Goal: Task Accomplishment & Management: Use online tool/utility

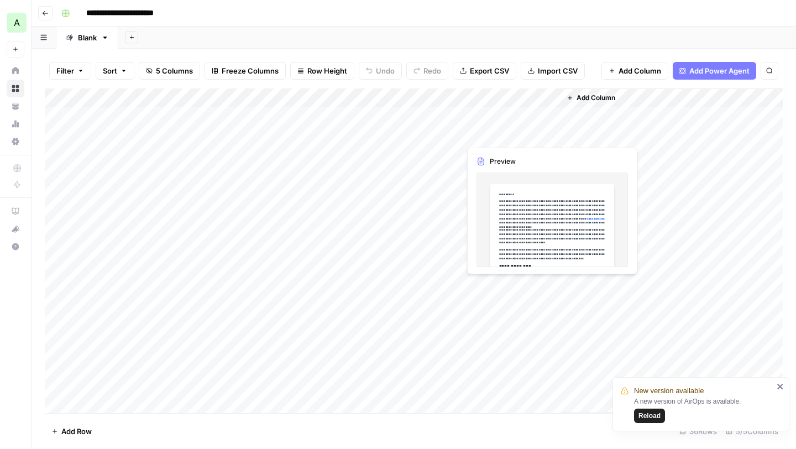
click at [545, 134] on div "Add Column" at bounding box center [414, 250] width 738 height 324
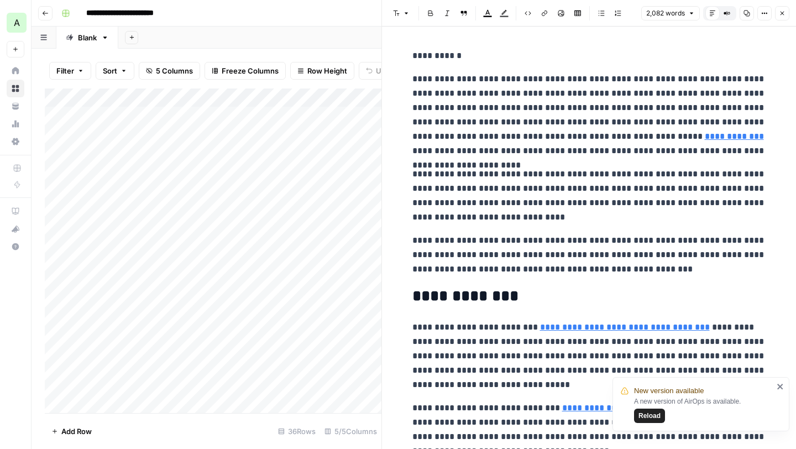
click at [781, 383] on icon "close" at bounding box center [780, 386] width 8 height 9
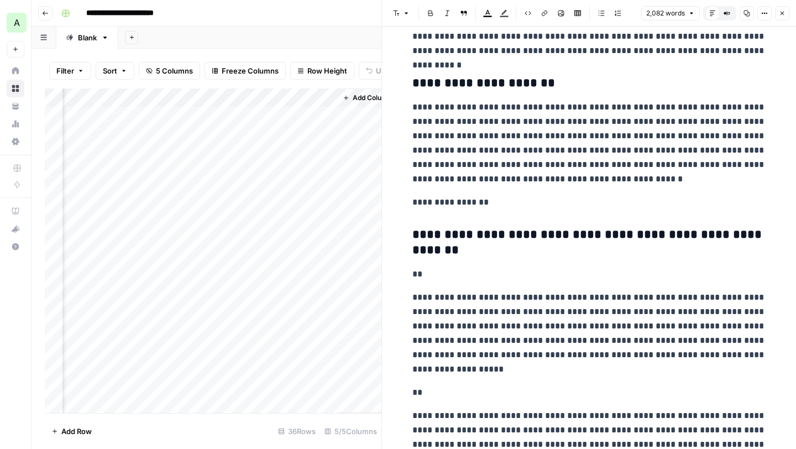
scroll to position [0, 240]
click at [311, 95] on div "Add Column" at bounding box center [213, 250] width 336 height 324
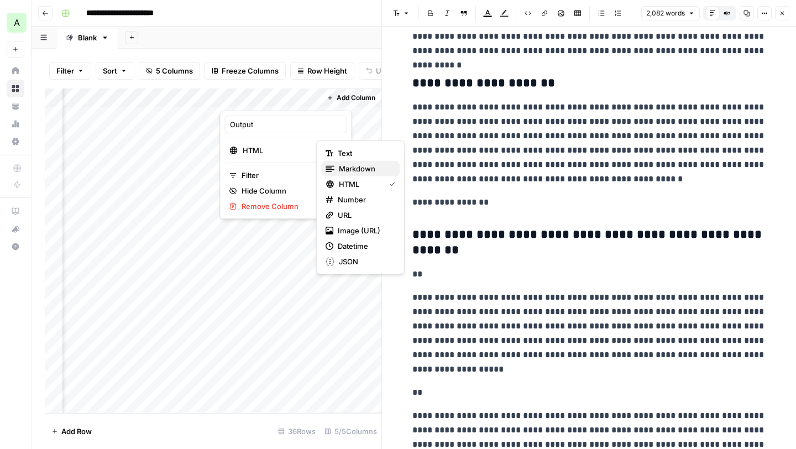
click at [354, 167] on span "Markdown" at bounding box center [365, 168] width 52 height 11
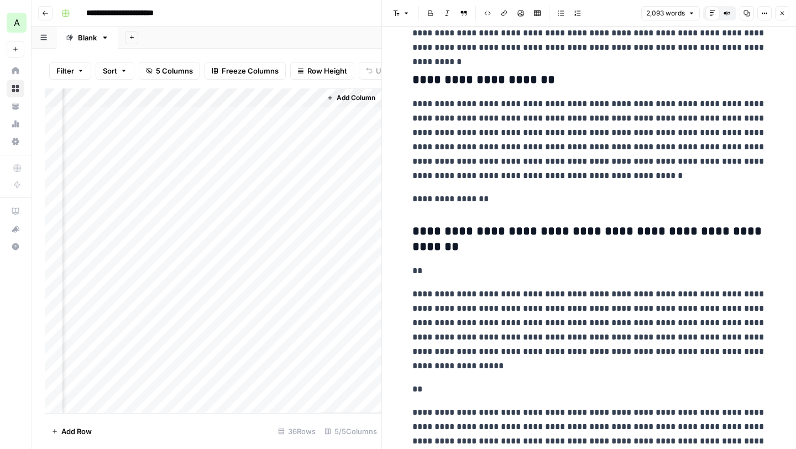
scroll to position [927, 0]
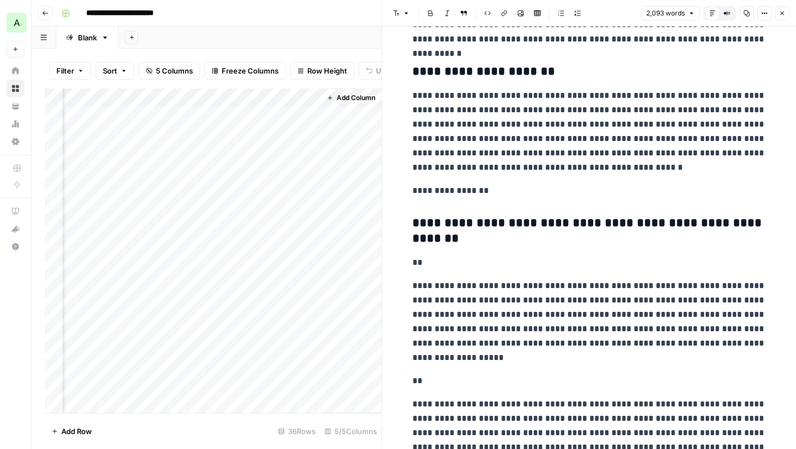
click at [292, 134] on div "Add Column" at bounding box center [213, 250] width 336 height 324
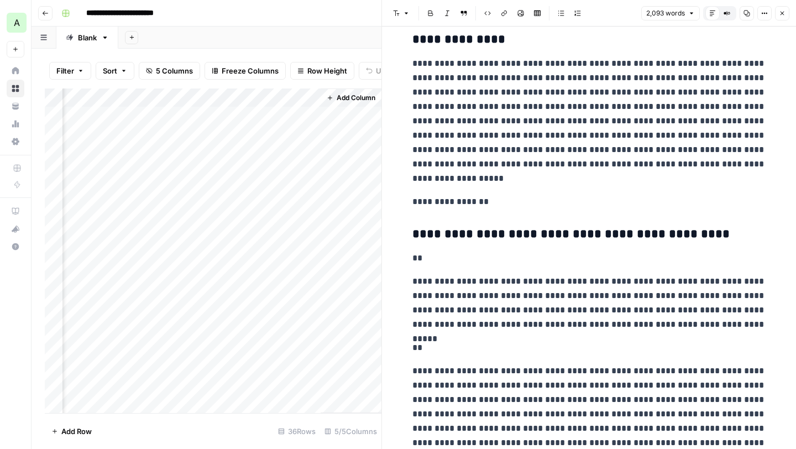
scroll to position [1953, 0]
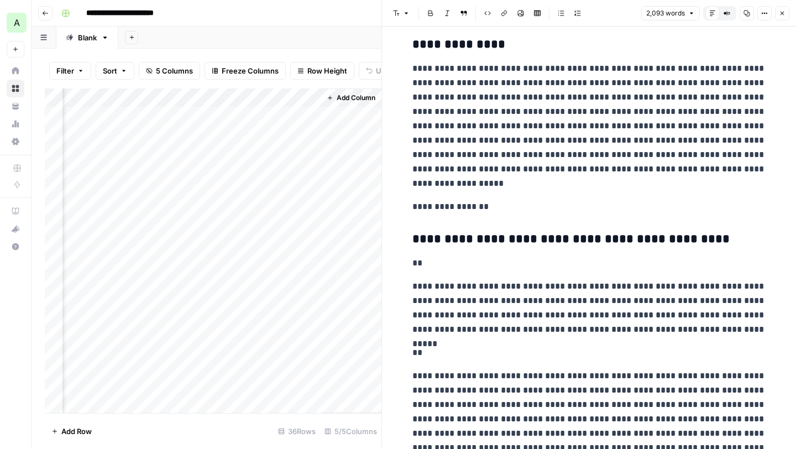
click at [722, 9] on button "Compare Old vs New Content" at bounding box center [726, 13] width 14 height 14
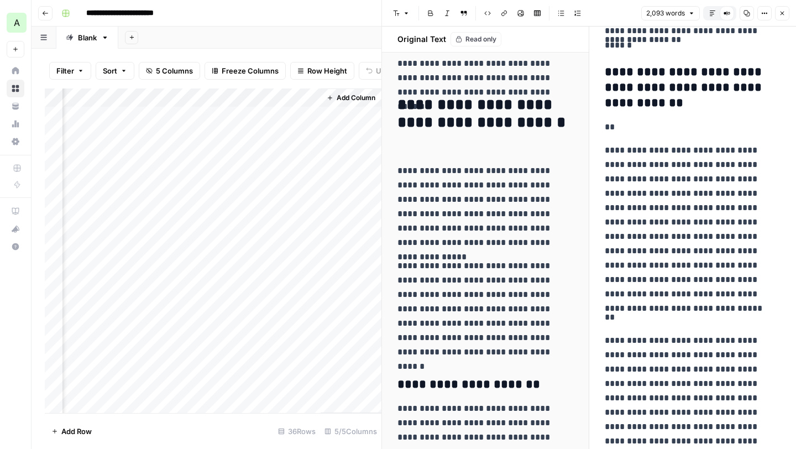
scroll to position [1393, 0]
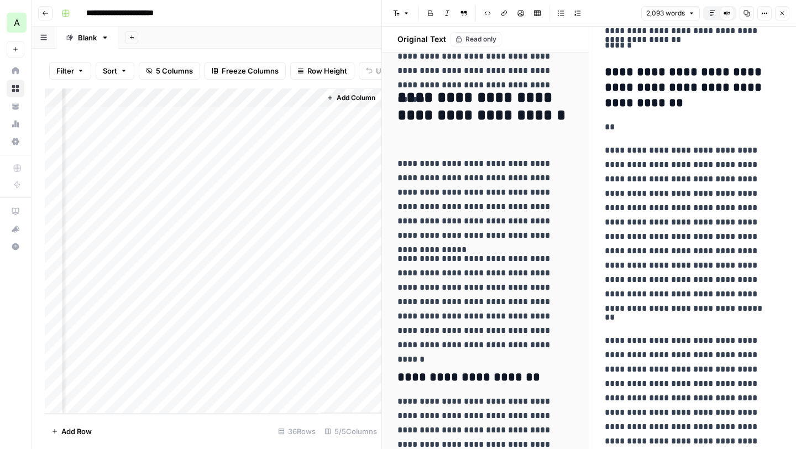
click at [786, 14] on button "Close" at bounding box center [782, 13] width 14 height 14
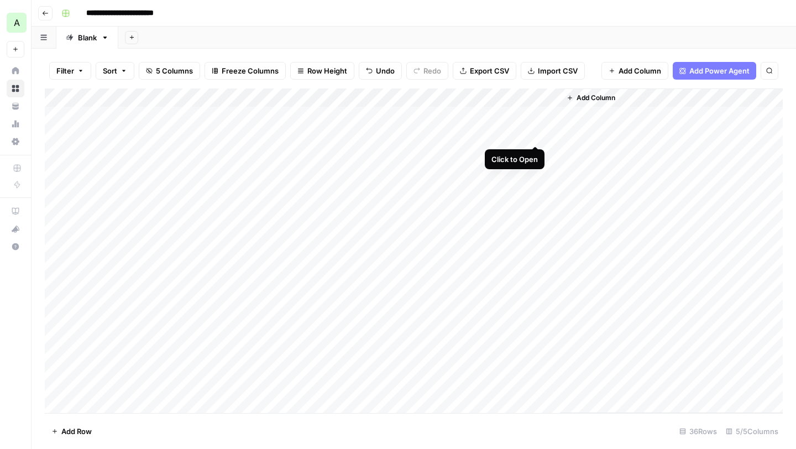
click at [535, 133] on div "Add Column" at bounding box center [414, 250] width 738 height 324
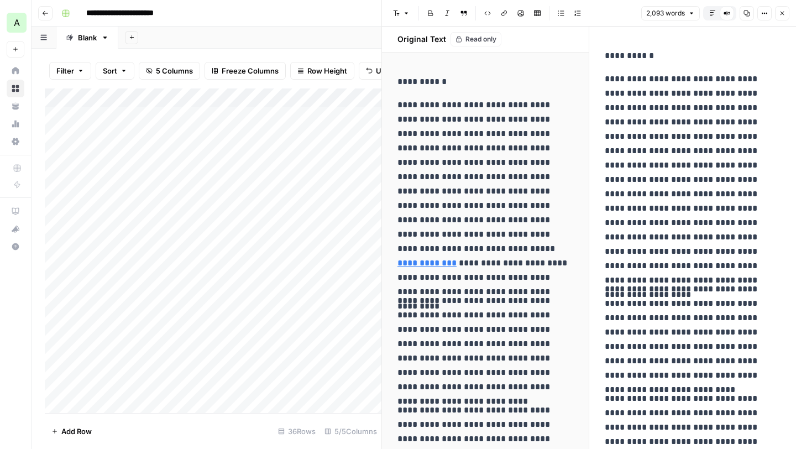
click at [712, 11] on icon "button" at bounding box center [712, 13] width 7 height 7
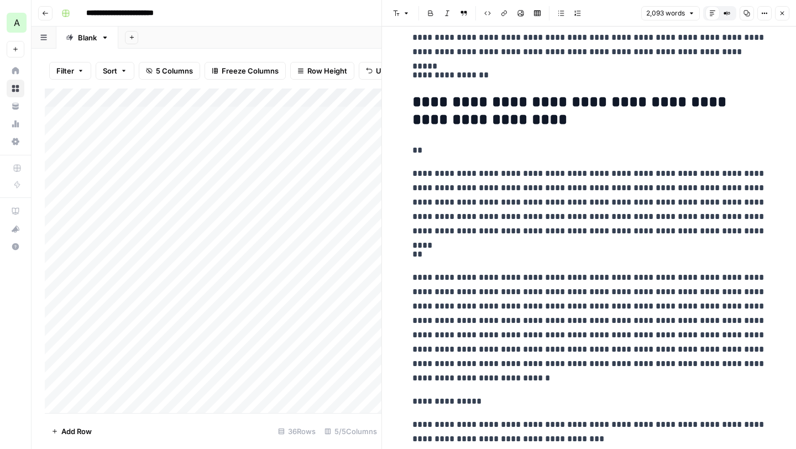
scroll to position [3671, 0]
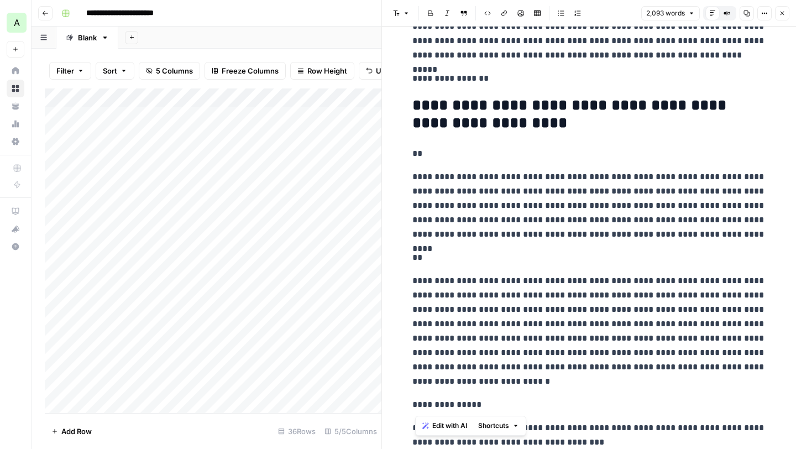
drag, startPoint x: 493, startPoint y: 400, endPoint x: 415, endPoint y: 159, distance: 253.7
click at [444, 185] on p "**********" at bounding box center [589, 206] width 354 height 72
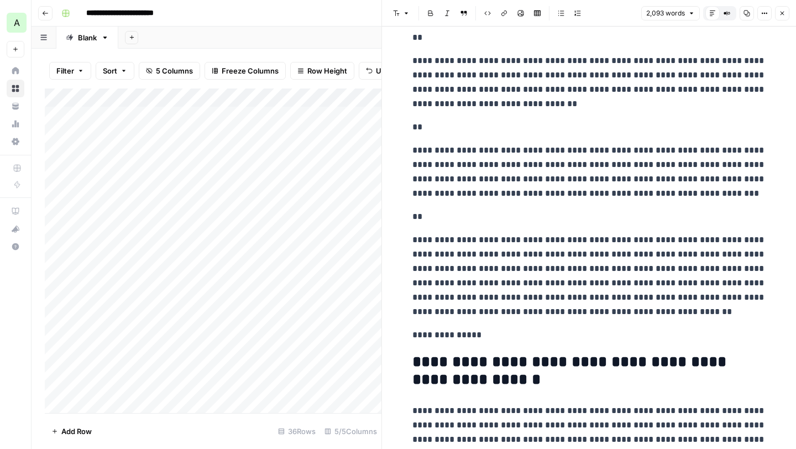
scroll to position [3194, 0]
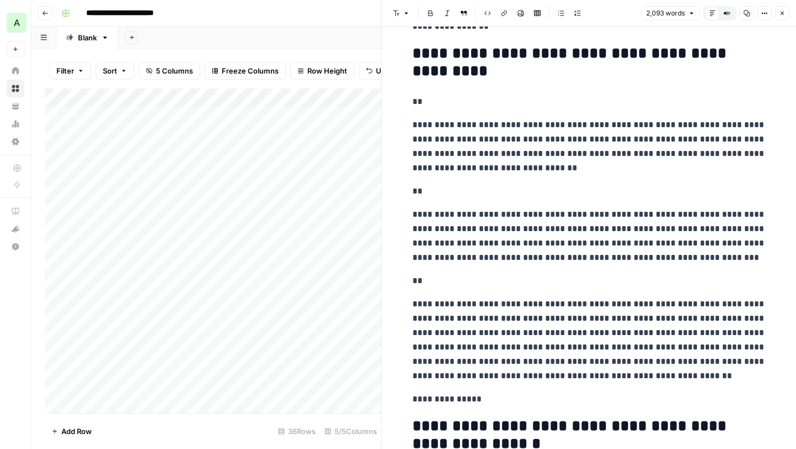
click at [783, 12] on icon "button" at bounding box center [782, 13] width 7 height 7
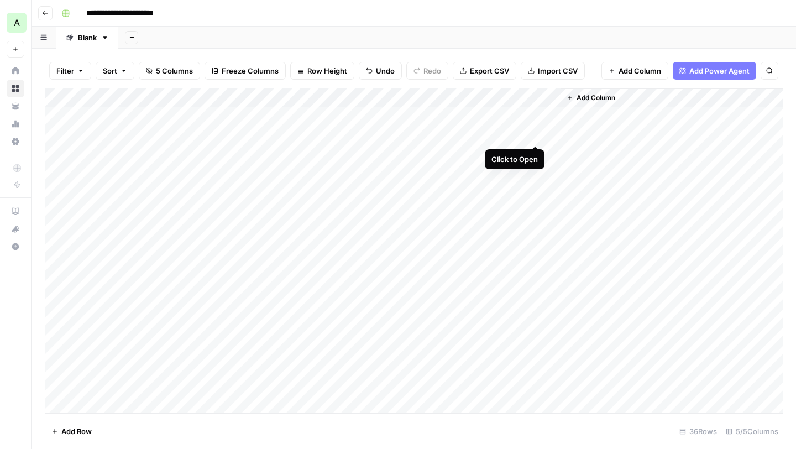
click at [535, 135] on div "Add Column" at bounding box center [414, 250] width 738 height 324
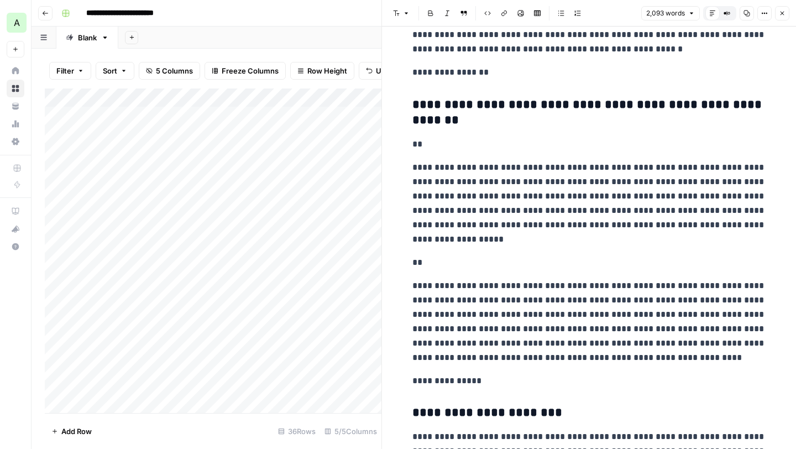
click at [204, 118] on div "Add Column" at bounding box center [213, 250] width 336 height 324
click at [442, 102] on h3 "**********" at bounding box center [589, 112] width 354 height 31
drag, startPoint x: 412, startPoint y: 102, endPoint x: 459, endPoint y: 122, distance: 51.0
click at [459, 122] on h3 "**********" at bounding box center [589, 112] width 354 height 31
click at [432, 213] on p "**********" at bounding box center [589, 203] width 354 height 86
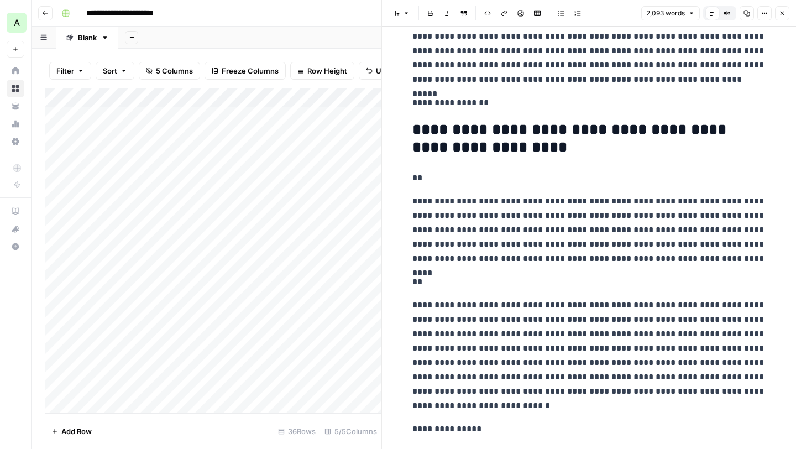
scroll to position [3971, 0]
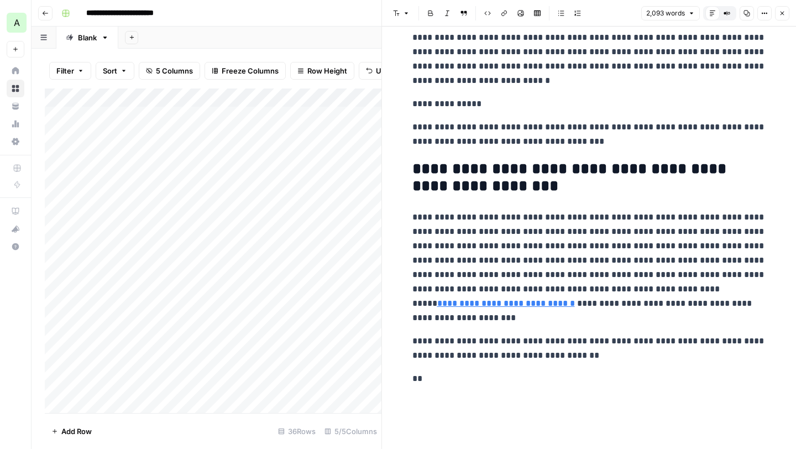
click at [782, 10] on icon "button" at bounding box center [782, 13] width 7 height 7
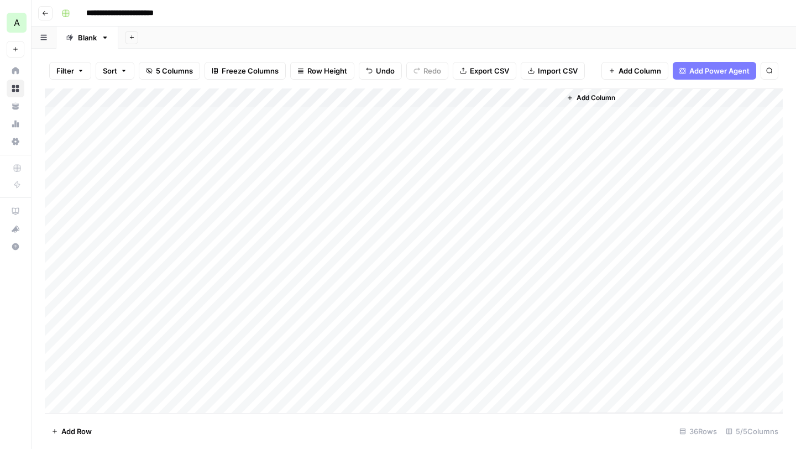
click at [707, 69] on span "Add Power Agent" at bounding box center [719, 70] width 60 height 11
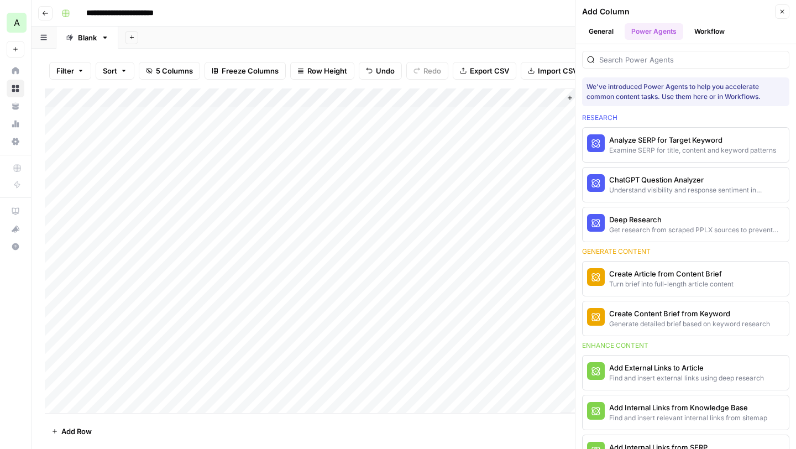
click at [703, 29] on button "Workflow" at bounding box center [709, 31] width 44 height 17
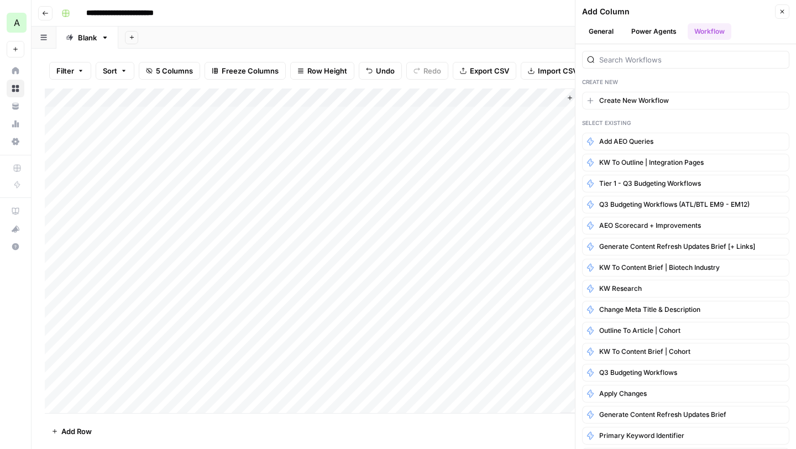
click at [654, 32] on button "Power Agents" at bounding box center [653, 31] width 59 height 17
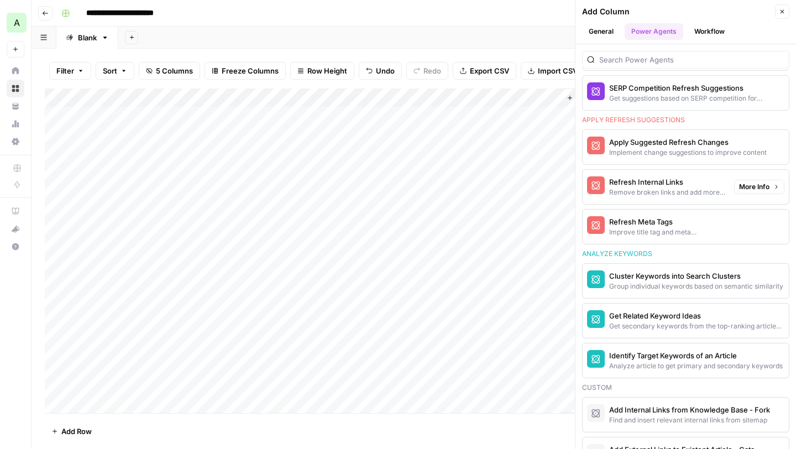
scroll to position [629, 0]
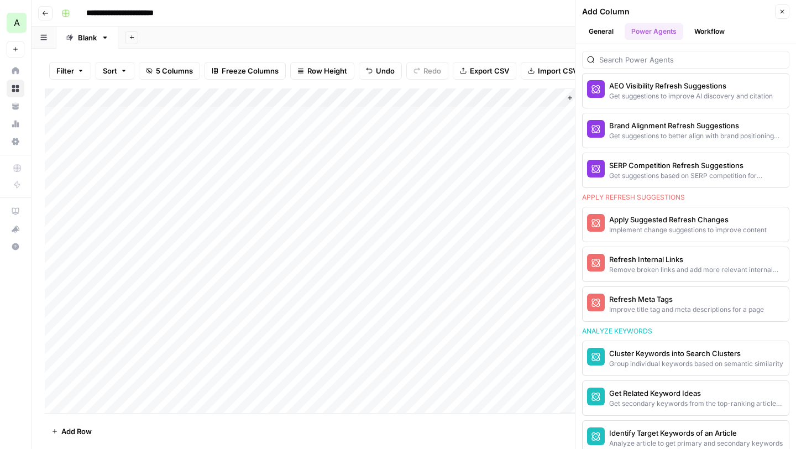
click at [786, 10] on button "Close" at bounding box center [782, 11] width 14 height 14
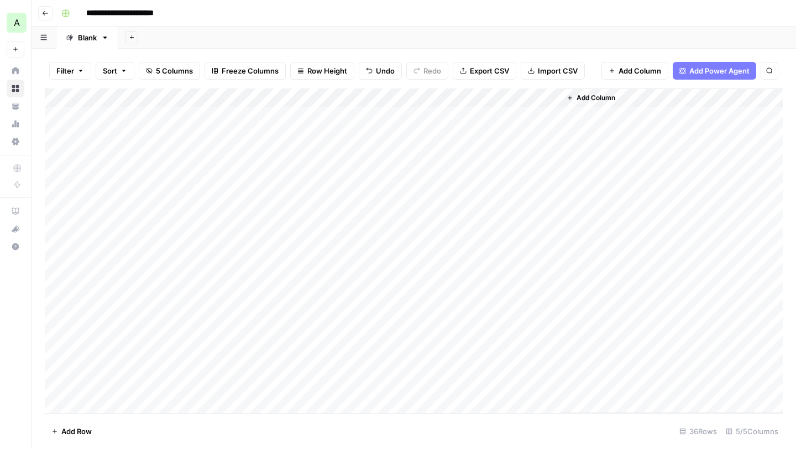
click at [537, 133] on div "Add Column" at bounding box center [414, 250] width 738 height 324
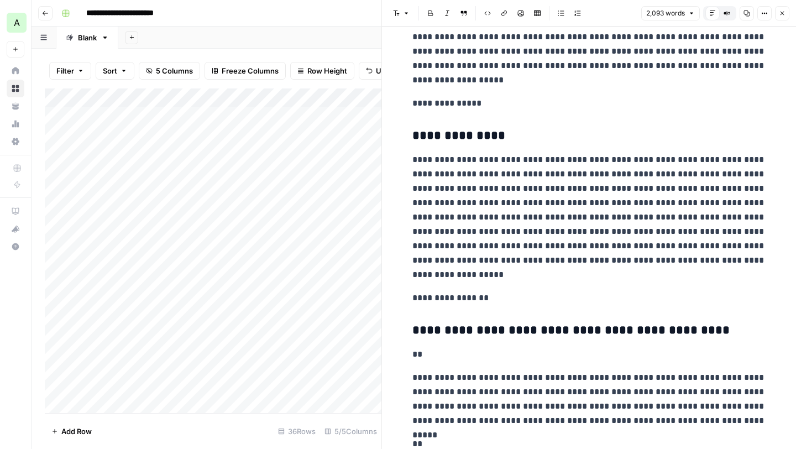
scroll to position [1865, 0]
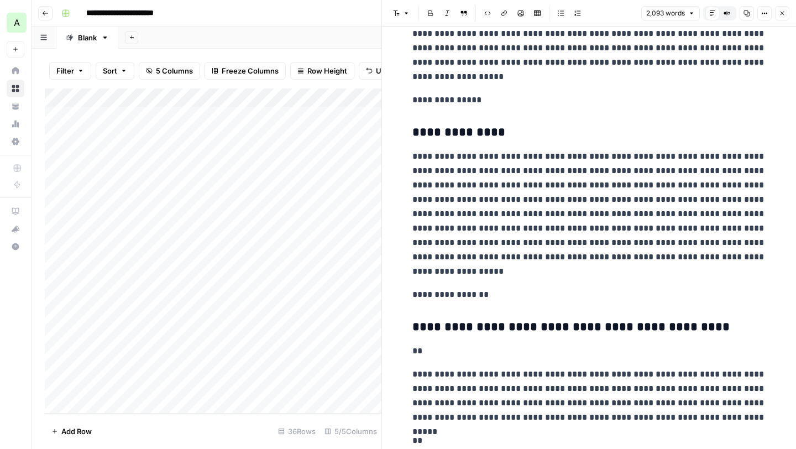
click at [786, 17] on button "Close" at bounding box center [782, 13] width 14 height 14
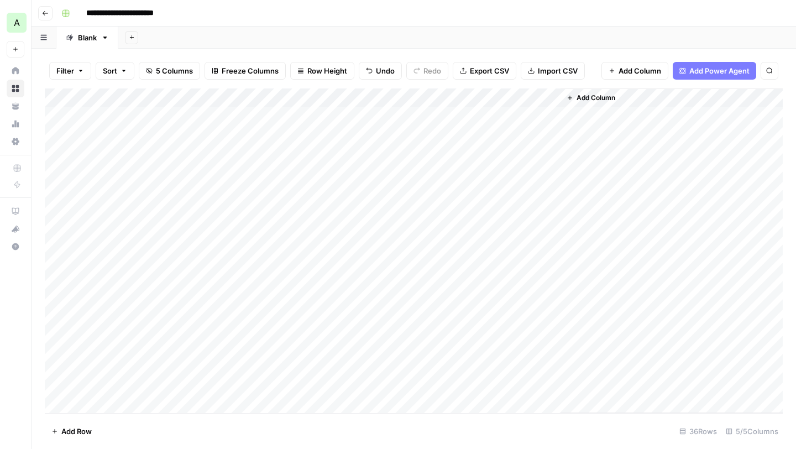
click at [437, 98] on div "Add Column" at bounding box center [414, 250] width 738 height 324
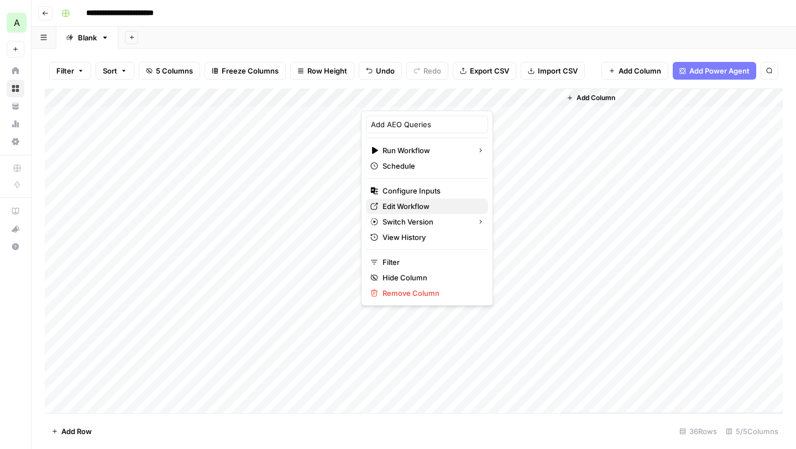
click at [396, 206] on span "Edit Workflow" at bounding box center [430, 206] width 97 height 11
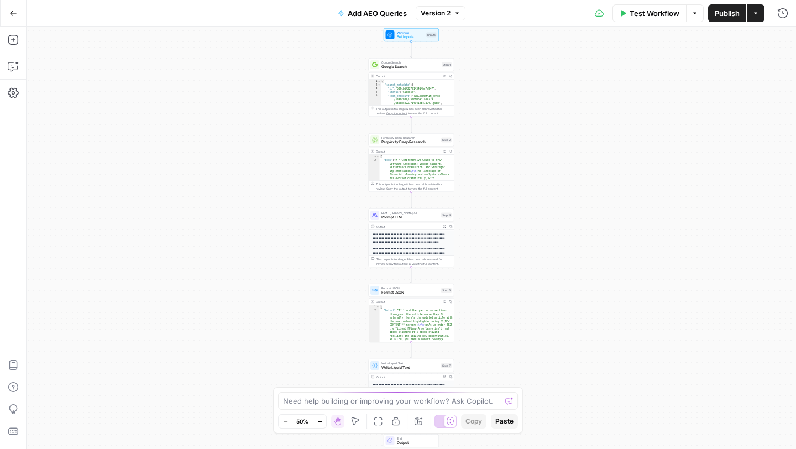
click at [275, 138] on div "Workflow Set Inputs Inputs Google Search Google Search Step 1 Output Expand Out…" at bounding box center [411, 238] width 769 height 422
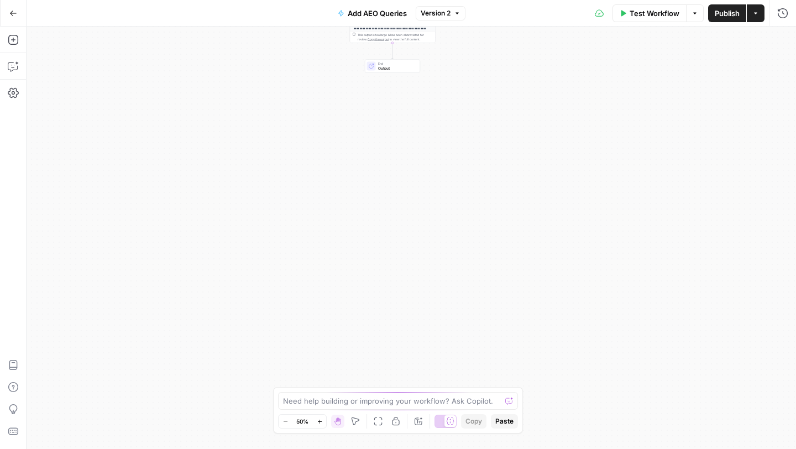
click at [303, 69] on div "Workflow Set Inputs Inputs Google Search Google Search Step 1 Output Expand Out…" at bounding box center [411, 238] width 769 height 422
drag, startPoint x: 345, startPoint y: 98, endPoint x: 343, endPoint y: 178, distance: 80.1
click at [335, 186] on div "Workflow Set Inputs Inputs Google Search Google Search Step 1 Output Expand Out…" at bounding box center [411, 238] width 769 height 422
drag, startPoint x: 359, startPoint y: 191, endPoint x: 364, endPoint y: 268, distance: 76.9
click at [364, 278] on div "Workflow Set Inputs Inputs Google Search Google Search Step 1 Output Expand Out…" at bounding box center [411, 238] width 769 height 422
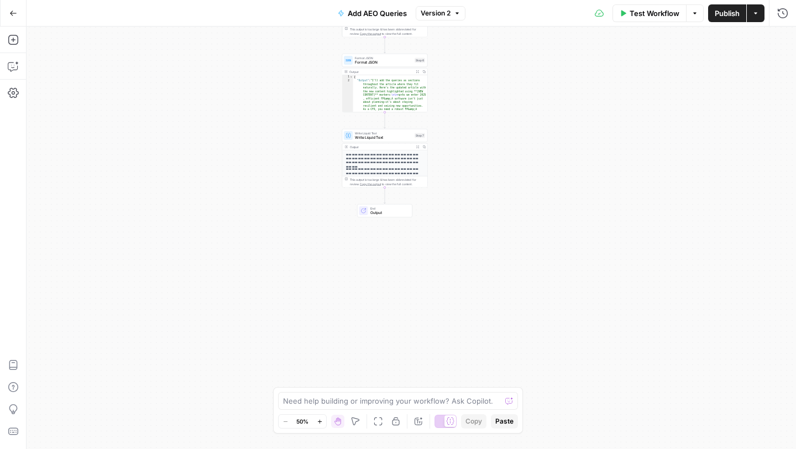
drag, startPoint x: 337, startPoint y: 222, endPoint x: 339, endPoint y: 323, distance: 101.1
click at [346, 335] on div "Workflow Set Inputs Inputs Google Search Google Search Step 1 Output Expand Out…" at bounding box center [411, 238] width 769 height 422
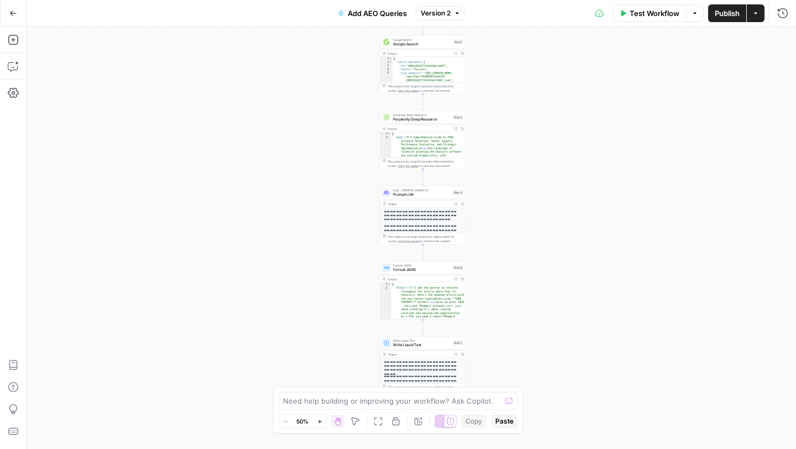
drag, startPoint x: 300, startPoint y: 147, endPoint x: 327, endPoint y: 289, distance: 144.6
click at [330, 301] on div "Workflow Set Inputs Inputs Google Search Google Search Step 1 Output Expand Out…" at bounding box center [411, 238] width 769 height 422
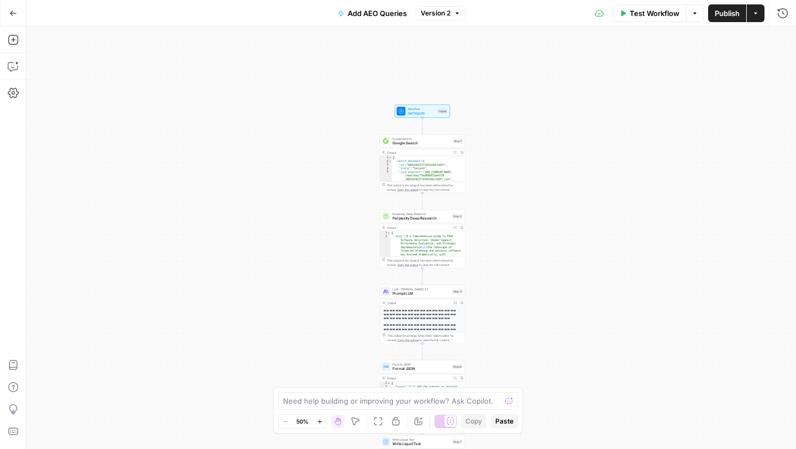
drag, startPoint x: 321, startPoint y: 238, endPoint x: 324, endPoint y: 302, distance: 64.7
click at [324, 302] on div "Workflow Set Inputs Inputs Google Search Google Search Step 1 Output Expand Out…" at bounding box center [411, 238] width 769 height 422
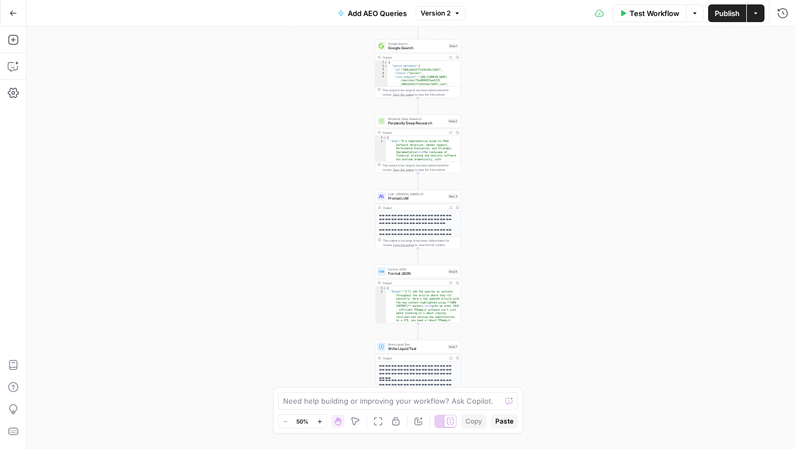
drag, startPoint x: 318, startPoint y: 248, endPoint x: 317, endPoint y: 208, distance: 39.8
click at [317, 208] on div "Workflow Set Inputs Inputs Google Search Google Search Step 1 Output Expand Out…" at bounding box center [411, 238] width 769 height 422
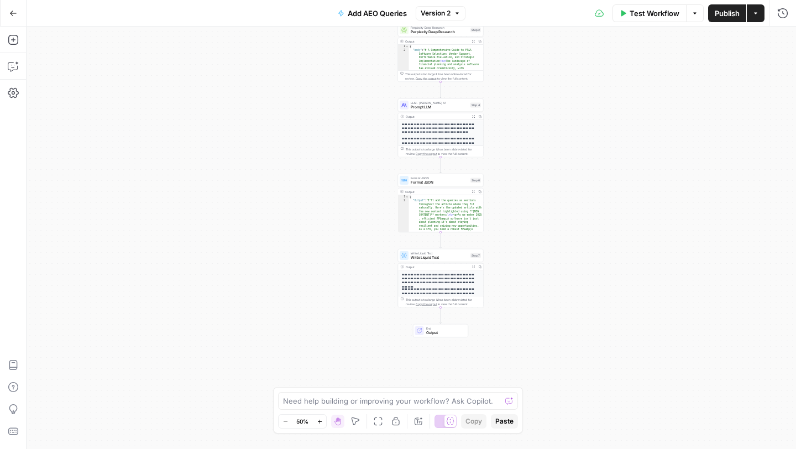
drag, startPoint x: 317, startPoint y: 123, endPoint x: 359, endPoint y: 96, distance: 50.7
click at [322, 109] on div "Workflow Set Inputs Inputs Google Search Google Search Step 1 Output Expand Out…" at bounding box center [411, 238] width 769 height 422
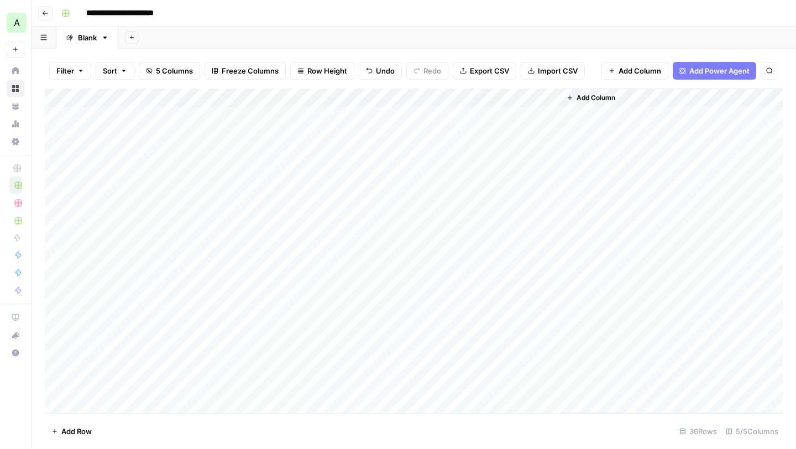
click at [46, 12] on icon "button" at bounding box center [45, 13] width 7 height 7
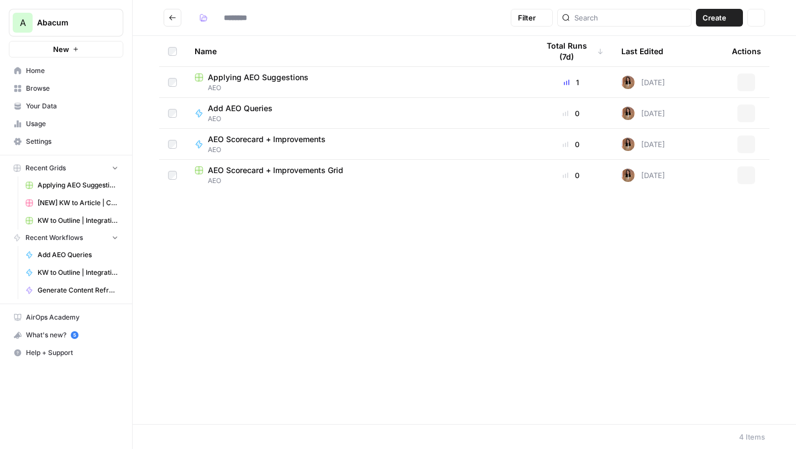
type input "***"
click at [171, 19] on icon "Go back" at bounding box center [173, 18] width 8 height 8
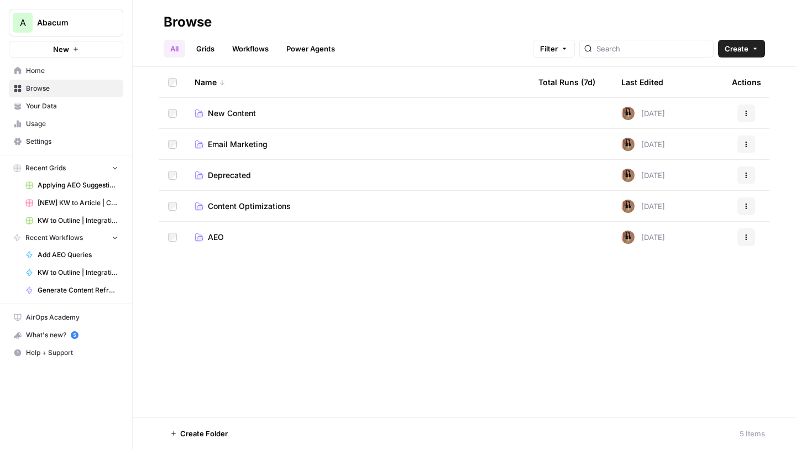
click at [236, 209] on span "Content Optimizations" at bounding box center [249, 206] width 83 height 11
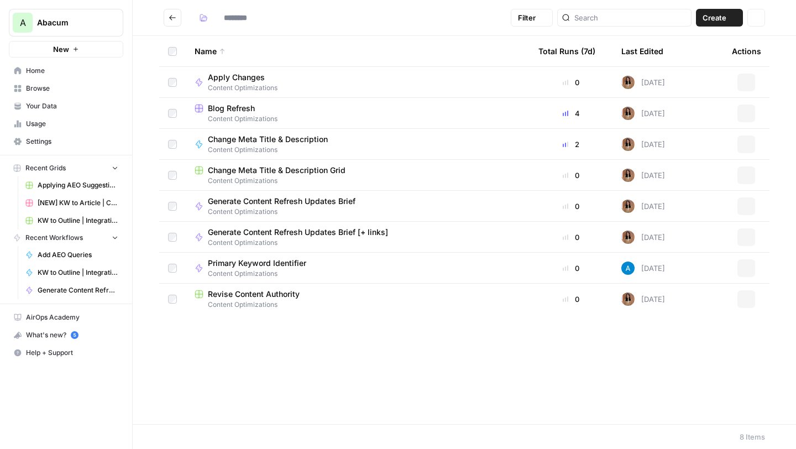
type input "**********"
click at [237, 108] on span "Blog Refresh" at bounding box center [231, 108] width 47 height 11
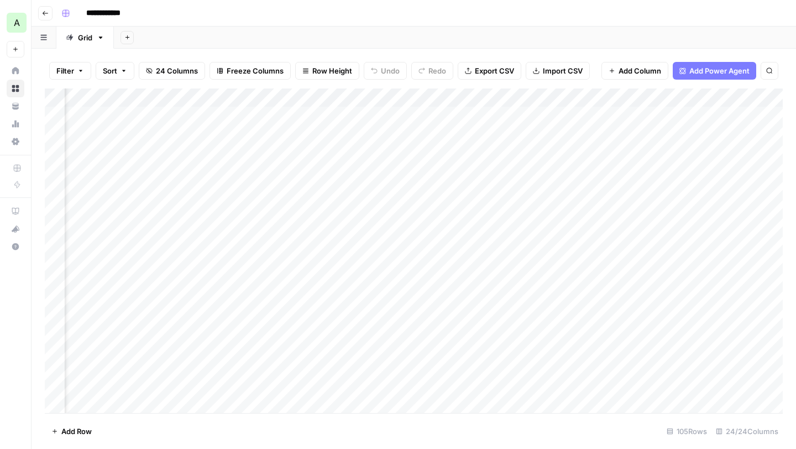
scroll to position [0, 654]
click at [51, 14] on button "Go back" at bounding box center [45, 13] width 14 height 14
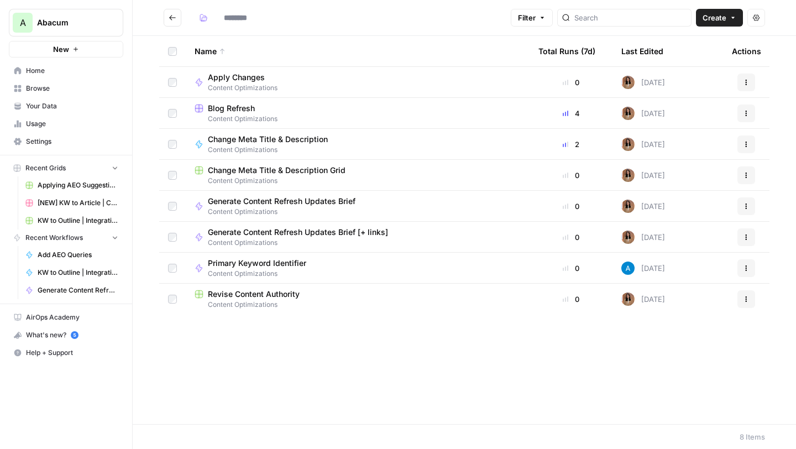
type input "**********"
click at [168, 8] on header "**********" at bounding box center [464, 18] width 663 height 36
click at [173, 23] on button "Go back" at bounding box center [173, 18] width 18 height 18
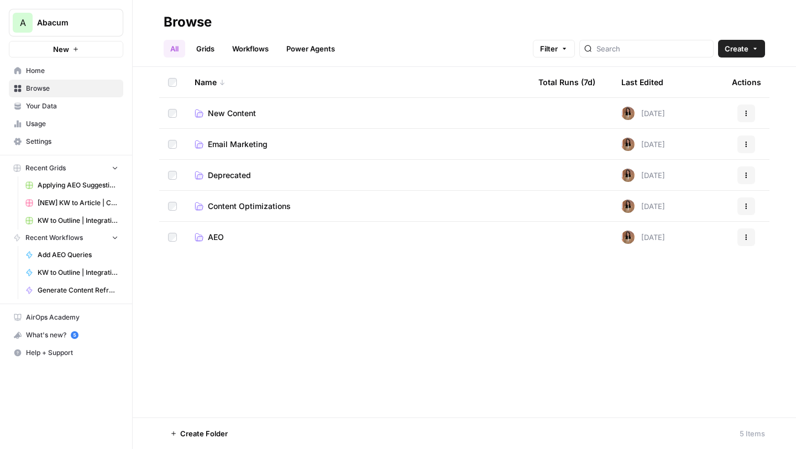
click at [217, 234] on span "AEO" at bounding box center [216, 237] width 16 height 11
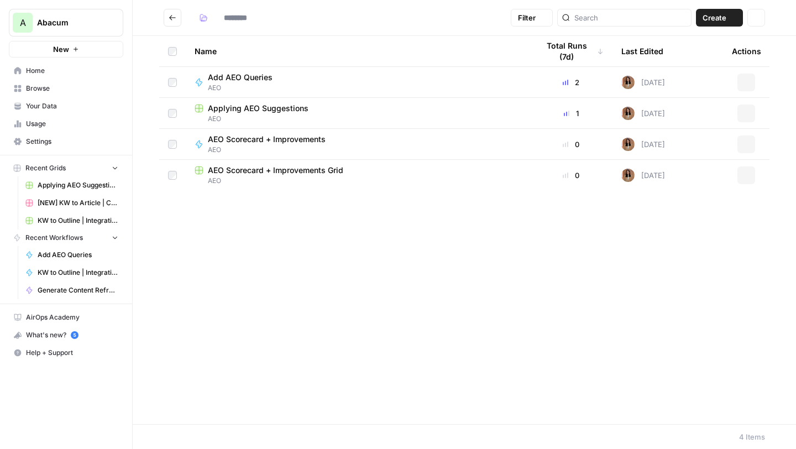
type input "***"
click at [233, 106] on span "Applying AEO Suggestions" at bounding box center [258, 108] width 101 height 11
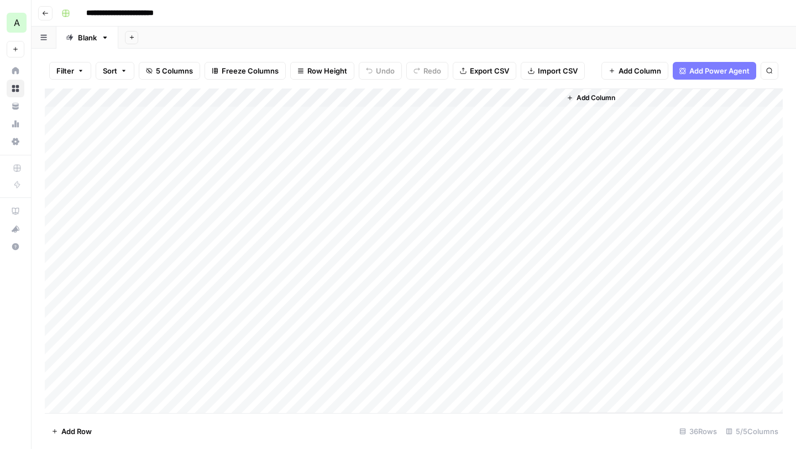
click at [212, 138] on div "Add Column" at bounding box center [414, 250] width 738 height 324
click at [255, 98] on div "Add Column" at bounding box center [414, 250] width 738 height 324
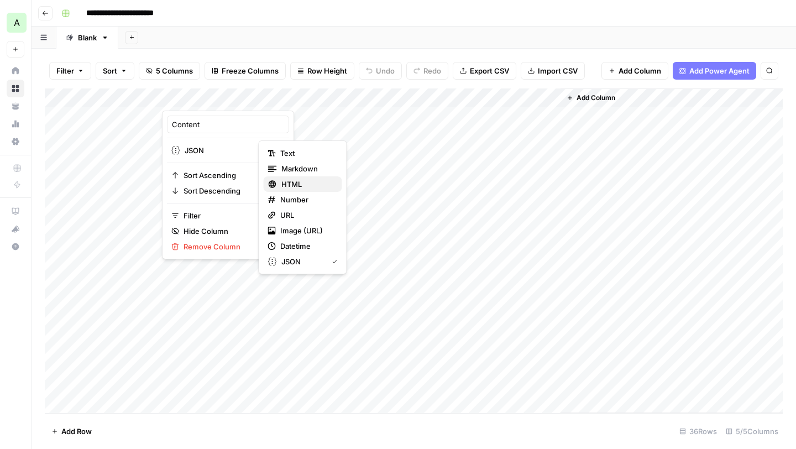
click at [288, 179] on span "HTML" at bounding box center [307, 183] width 52 height 11
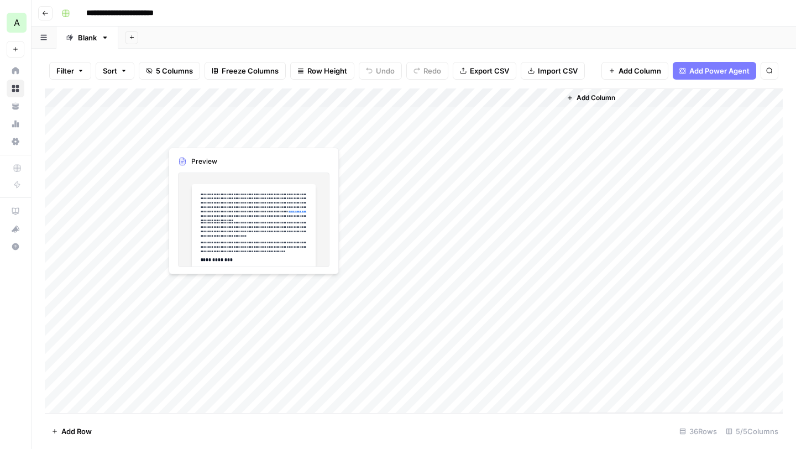
click at [220, 133] on div "Add Column" at bounding box center [414, 250] width 738 height 324
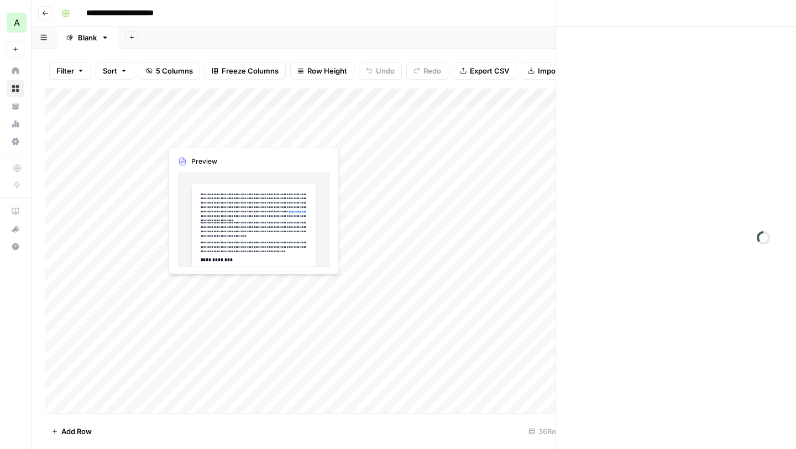
click at [220, 133] on div at bounding box center [211, 134] width 101 height 20
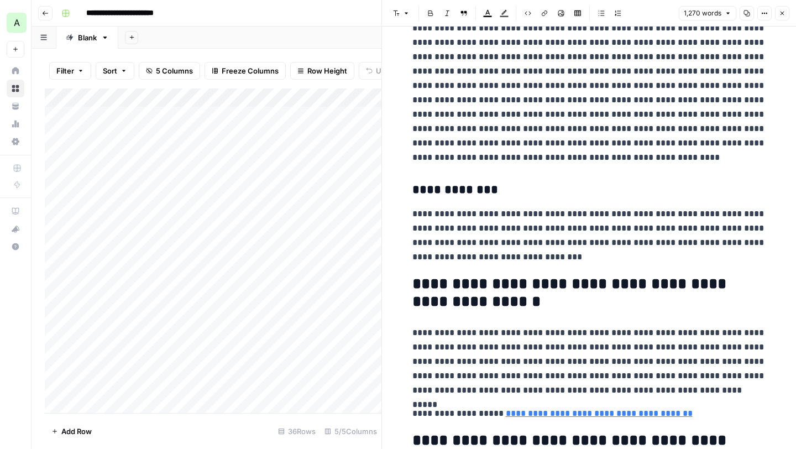
scroll to position [1689, 0]
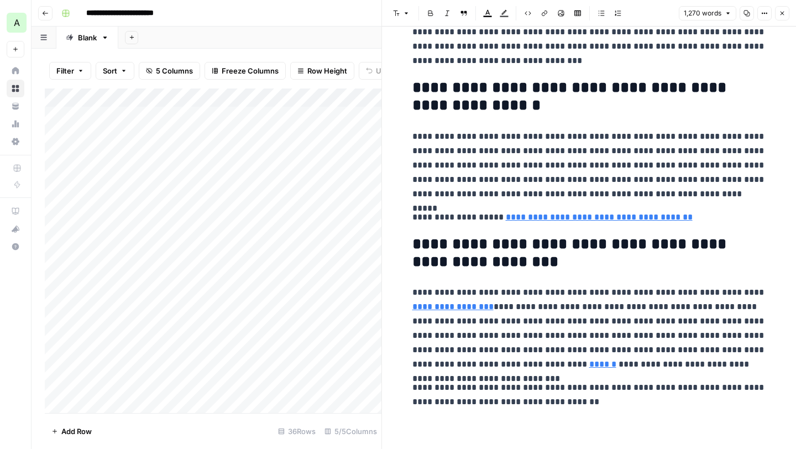
click at [782, 11] on icon "button" at bounding box center [782, 13] width 7 height 7
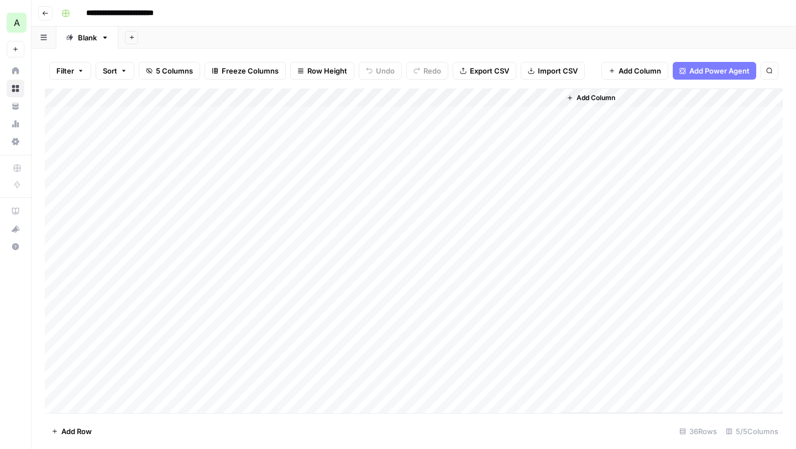
click at [120, 133] on div "Add Column" at bounding box center [414, 250] width 738 height 324
drag, startPoint x: 243, startPoint y: 138, endPoint x: 164, endPoint y: 140, distance: 78.5
click at [164, 140] on input "**********" at bounding box center [154, 137] width 177 height 13
click at [227, 223] on div "Add Column" at bounding box center [414, 250] width 738 height 324
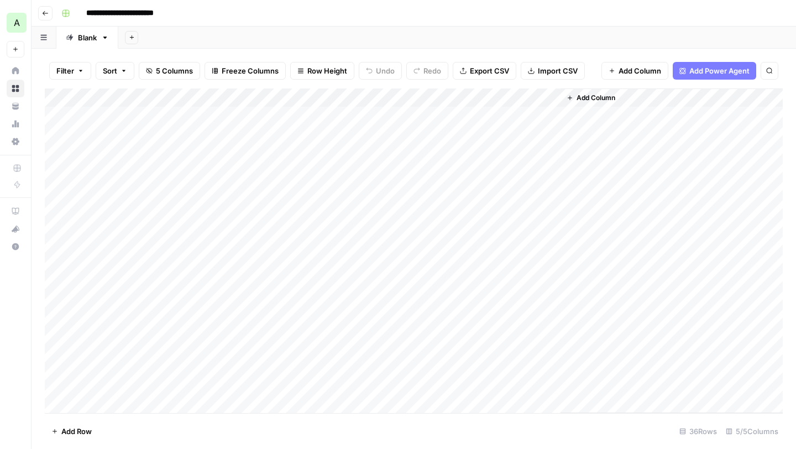
click at [197, 131] on div "Add Column" at bounding box center [414, 250] width 738 height 324
click at [196, 185] on div "Add Column" at bounding box center [414, 250] width 738 height 324
click at [193, 128] on div "Add Column" at bounding box center [414, 250] width 738 height 324
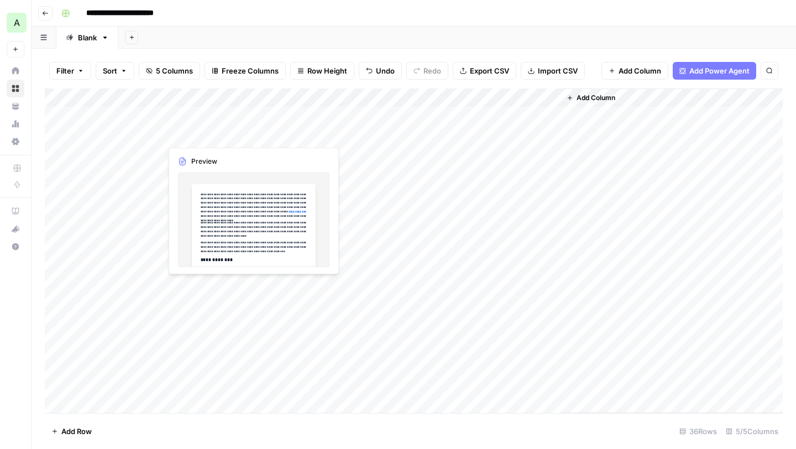
click at [197, 135] on div "Add Column" at bounding box center [414, 250] width 738 height 324
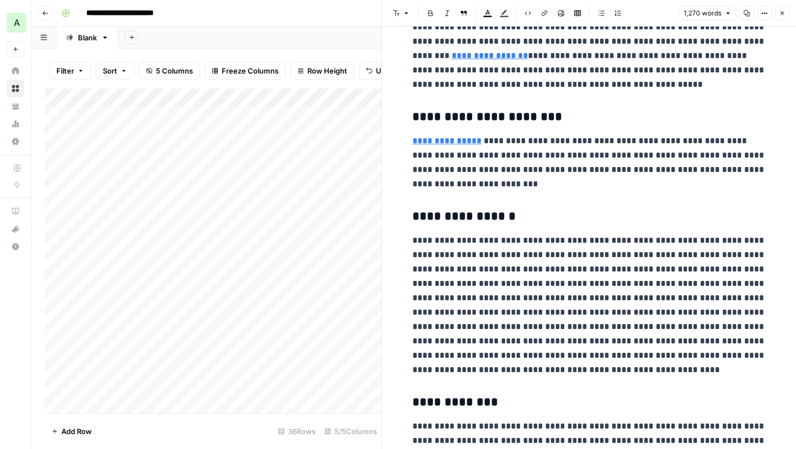
scroll to position [1689, 0]
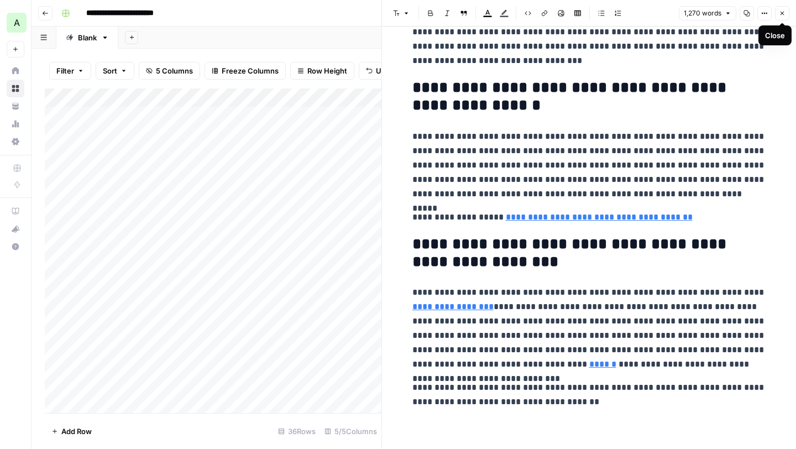
click at [782, 14] on icon "button" at bounding box center [782, 13] width 7 height 7
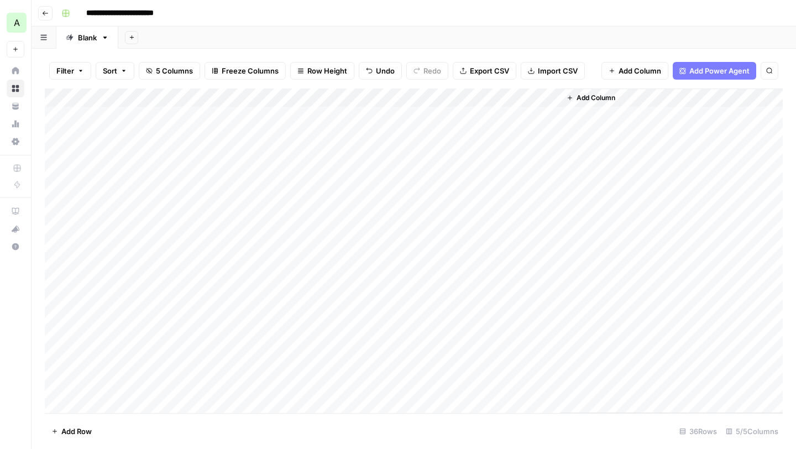
click at [256, 92] on div "Add Column" at bounding box center [414, 250] width 738 height 324
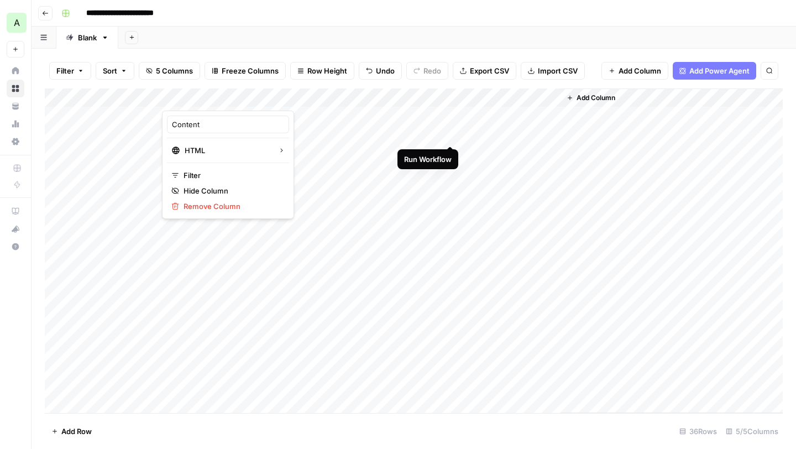
click at [449, 133] on div "Add Column" at bounding box center [414, 250] width 738 height 324
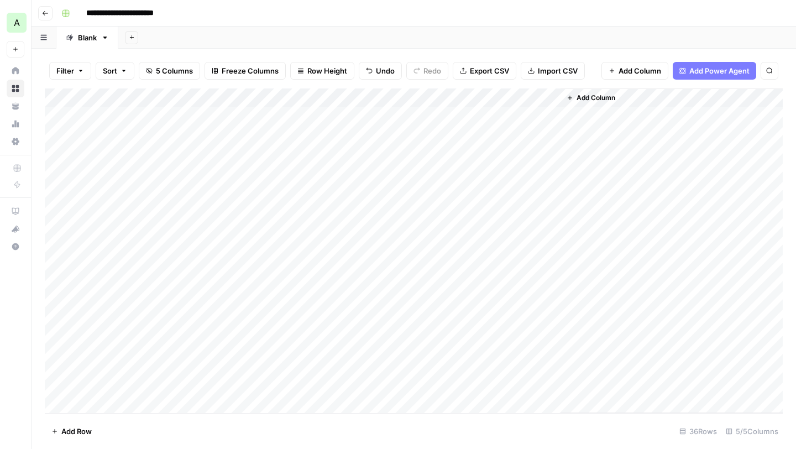
click at [125, 114] on div "Add Column" at bounding box center [414, 250] width 738 height 324
drag, startPoint x: 162, startPoint y: 119, endPoint x: 261, endPoint y: 116, distance: 99.5
click at [261, 117] on body "**********" at bounding box center [398, 224] width 796 height 449
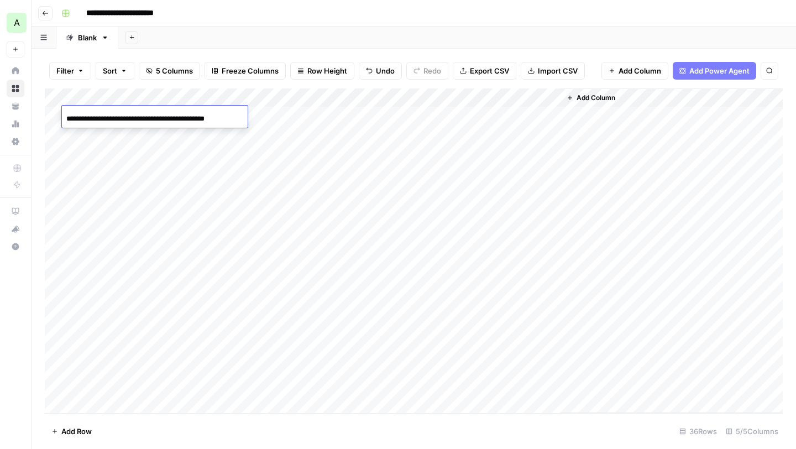
scroll to position [0, 0]
click at [201, 193] on div "Add Column" at bounding box center [414, 250] width 738 height 324
click at [196, 114] on div "Add Column" at bounding box center [414, 250] width 738 height 324
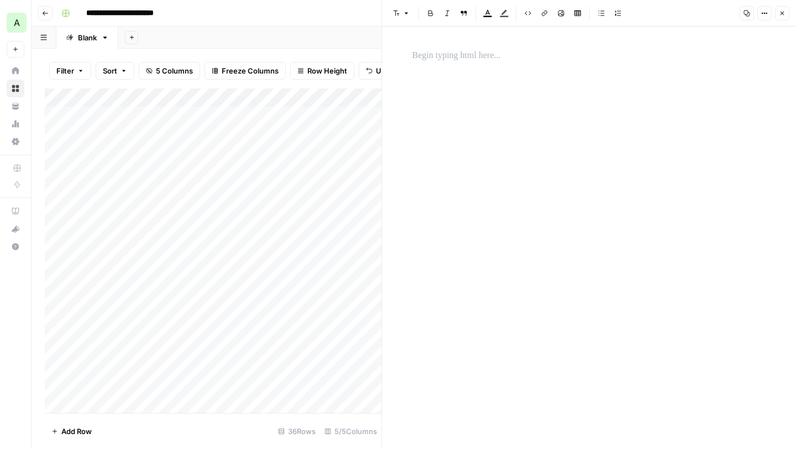
click at [785, 10] on icon "button" at bounding box center [782, 13] width 7 height 7
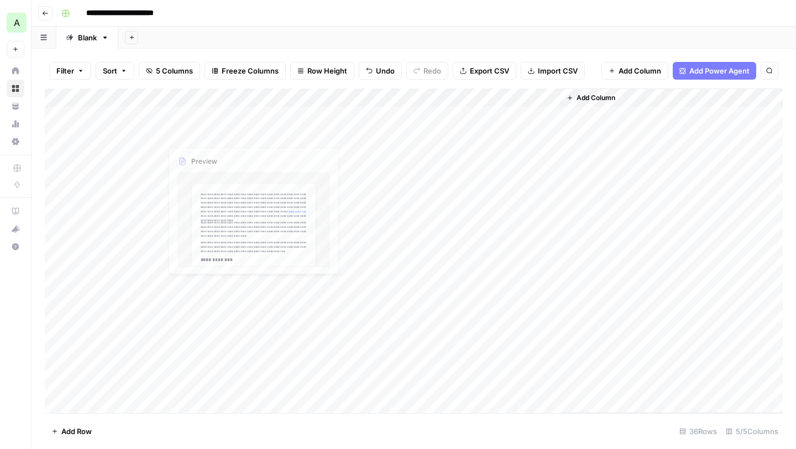
click at [197, 149] on div "Add Column" at bounding box center [414, 250] width 738 height 324
click at [193, 111] on div "Add Column" at bounding box center [414, 250] width 738 height 324
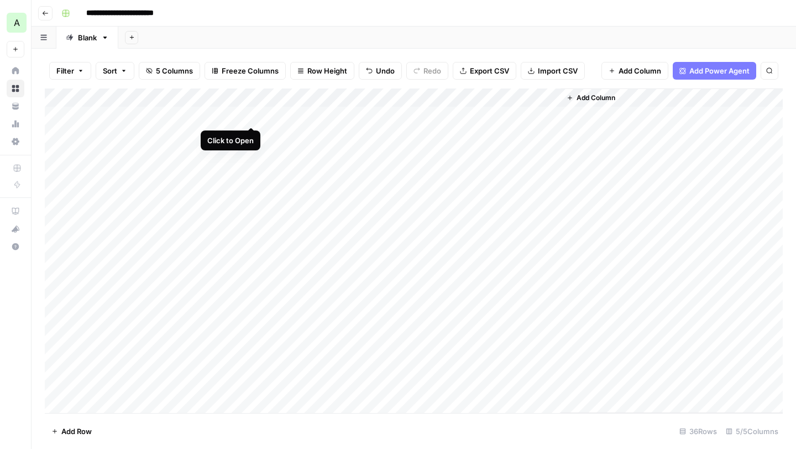
click at [253, 113] on div "Add Column" at bounding box center [414, 250] width 738 height 324
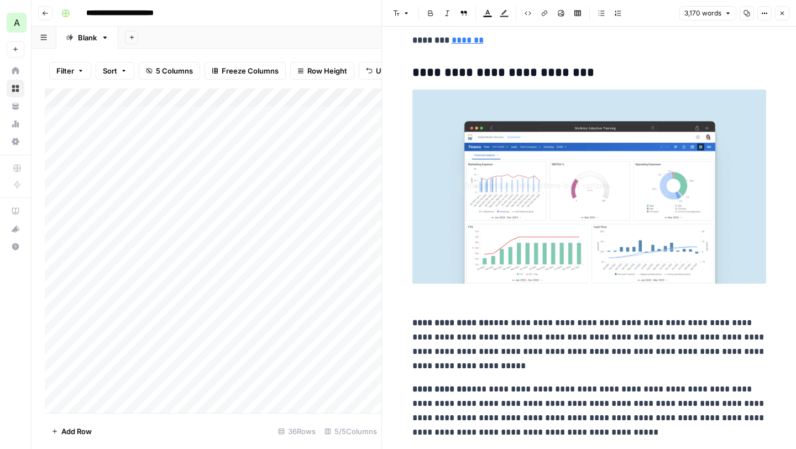
scroll to position [6701, 0]
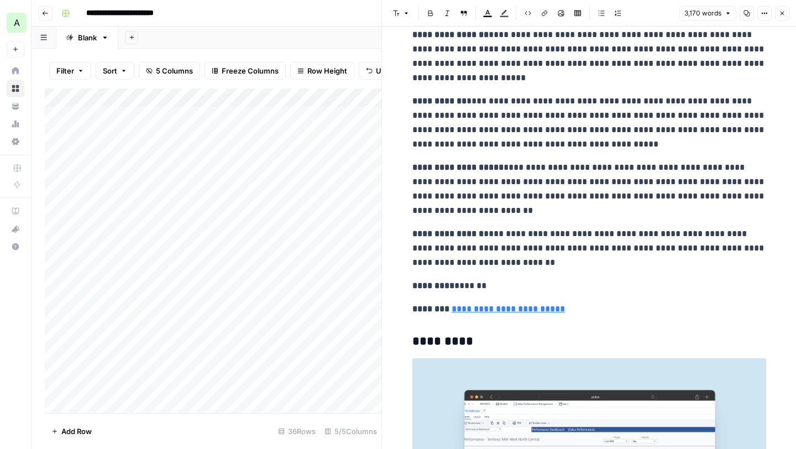
click at [786, 12] on button "Close" at bounding box center [782, 13] width 14 height 14
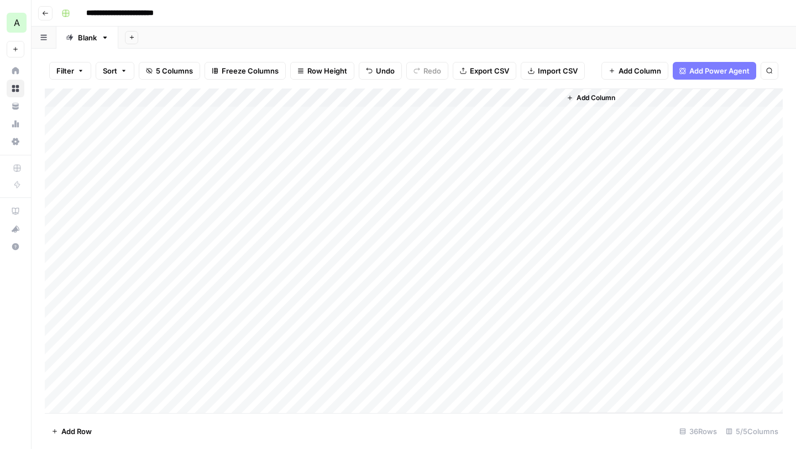
click at [411, 114] on div "Add Column" at bounding box center [414, 250] width 738 height 324
click at [252, 117] on div "Add Column" at bounding box center [414, 250] width 738 height 324
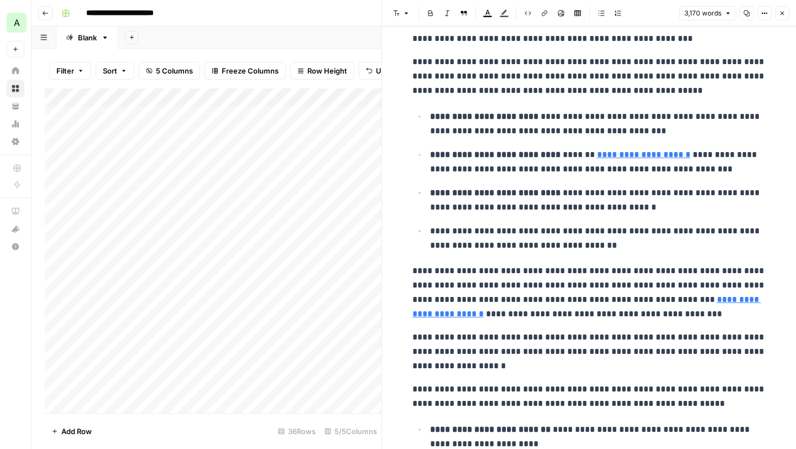
scroll to position [8533, 0]
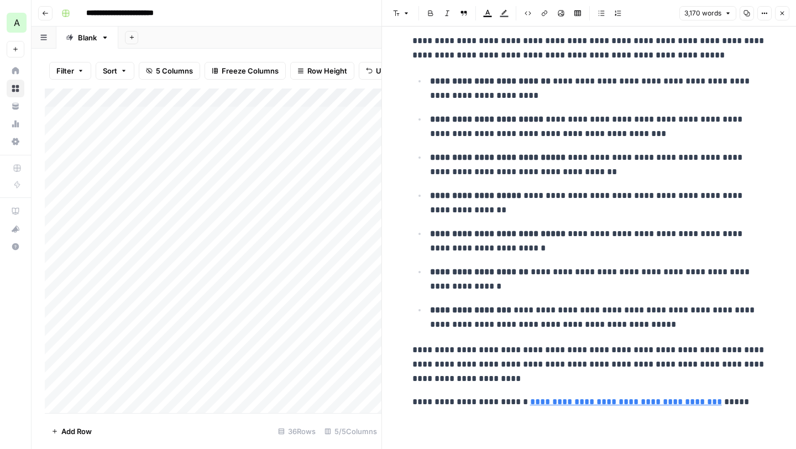
click at [780, 13] on icon "button" at bounding box center [782, 13] width 7 height 7
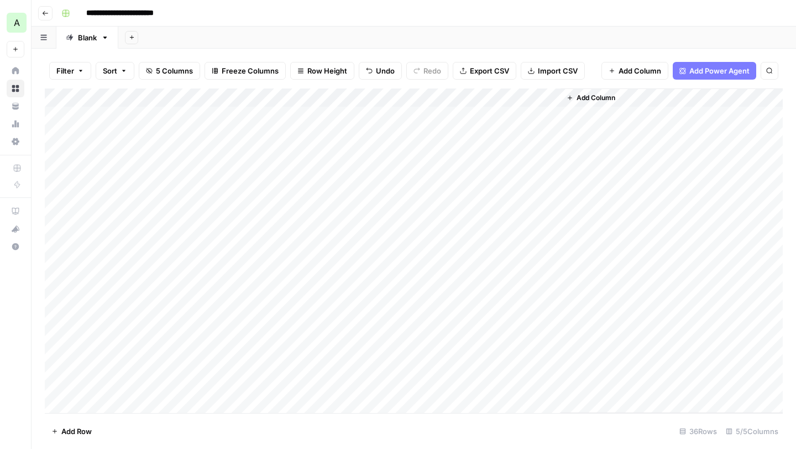
click at [159, 11] on input "**********" at bounding box center [136, 13] width 111 height 18
click at [260, 12] on div "**********" at bounding box center [421, 13] width 728 height 18
click at [159, 17] on input "**********" at bounding box center [136, 13] width 111 height 18
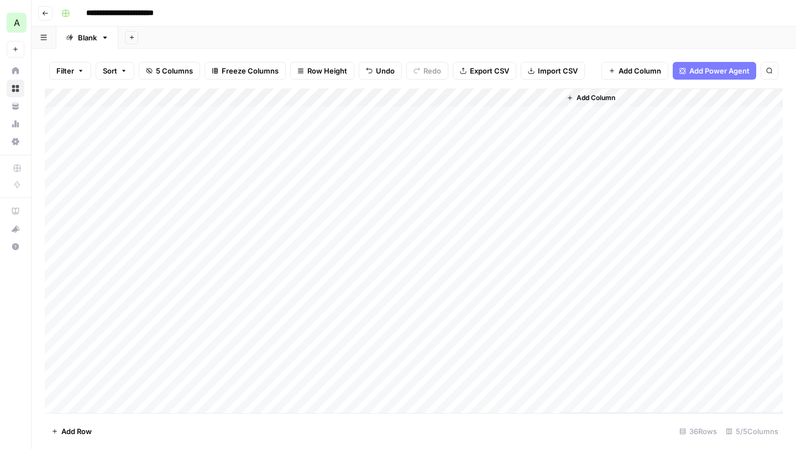
click at [159, 17] on input "**********" at bounding box center [136, 13] width 111 height 18
click at [43, 12] on icon "button" at bounding box center [45, 13] width 7 height 7
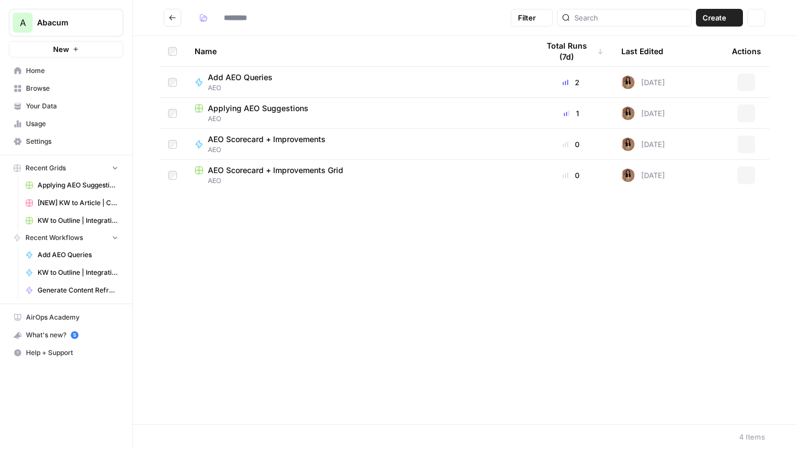
type input "***"
click at [168, 19] on button "Go back" at bounding box center [173, 18] width 18 height 18
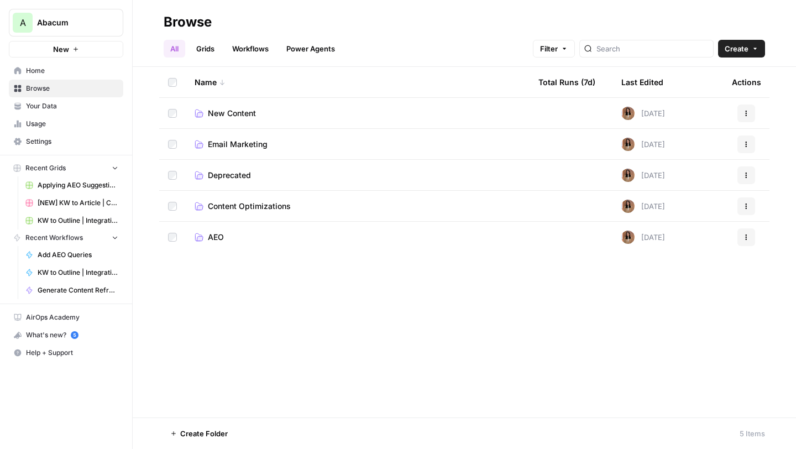
click at [249, 109] on span "New Content" at bounding box center [232, 113] width 48 height 11
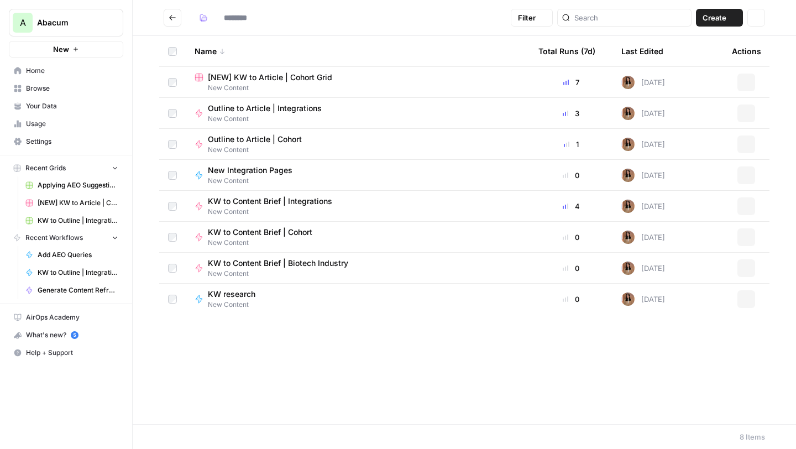
type input "**********"
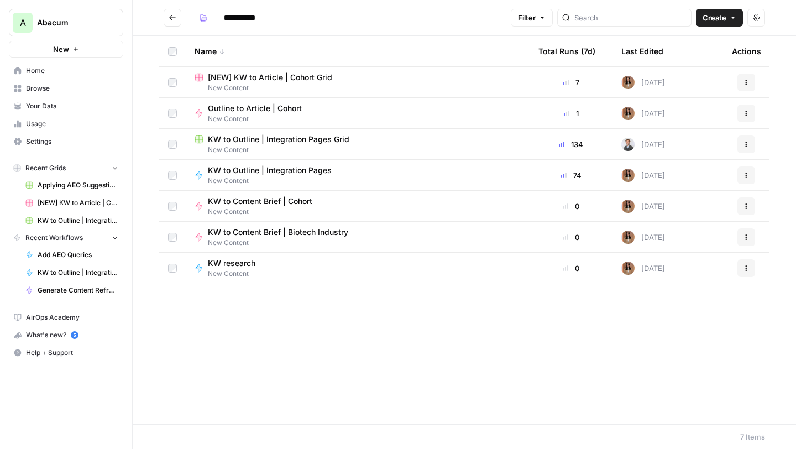
click at [274, 75] on span "[NEW] KW to Article | Cohort Grid" at bounding box center [270, 77] width 124 height 11
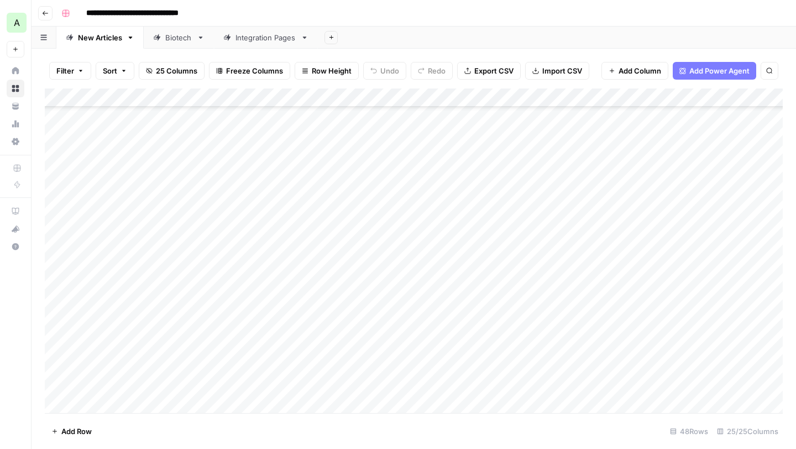
scroll to position [497, 0]
click at [225, 184] on div "Add Column" at bounding box center [414, 250] width 738 height 324
click at [552, 183] on div "Add Column" at bounding box center [414, 250] width 738 height 324
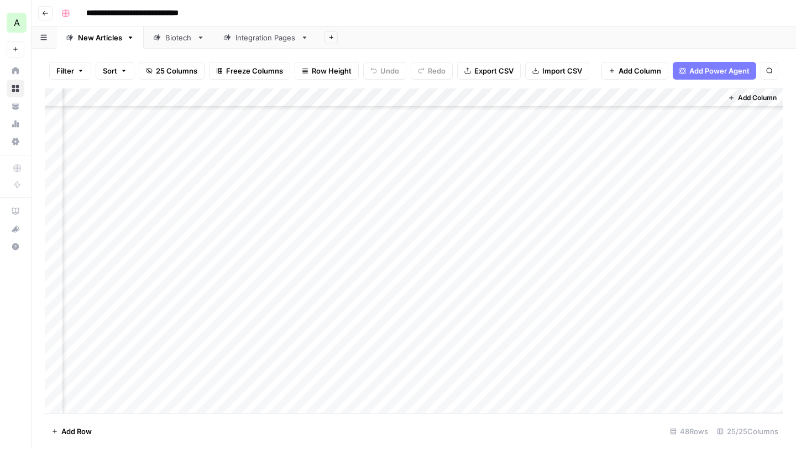
click at [572, 187] on div "Add Column" at bounding box center [414, 250] width 738 height 324
click at [638, 187] on div "Add Column" at bounding box center [414, 250] width 738 height 324
click at [371, 184] on div "Add Column" at bounding box center [414, 250] width 738 height 324
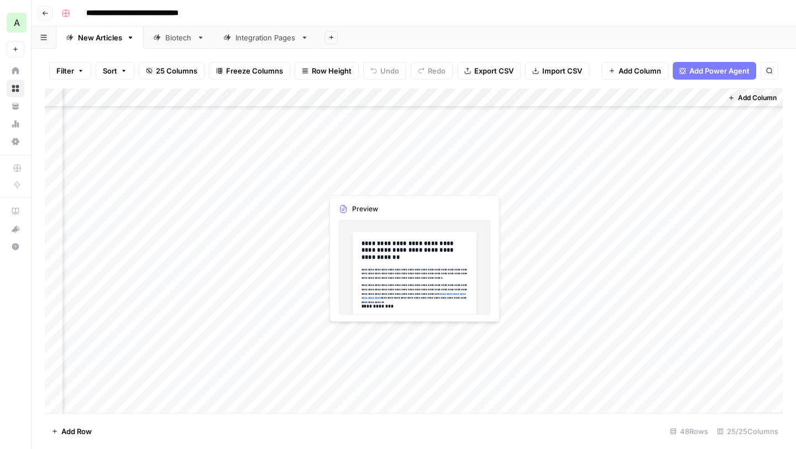
click at [371, 184] on div "Add Column" at bounding box center [414, 250] width 738 height 324
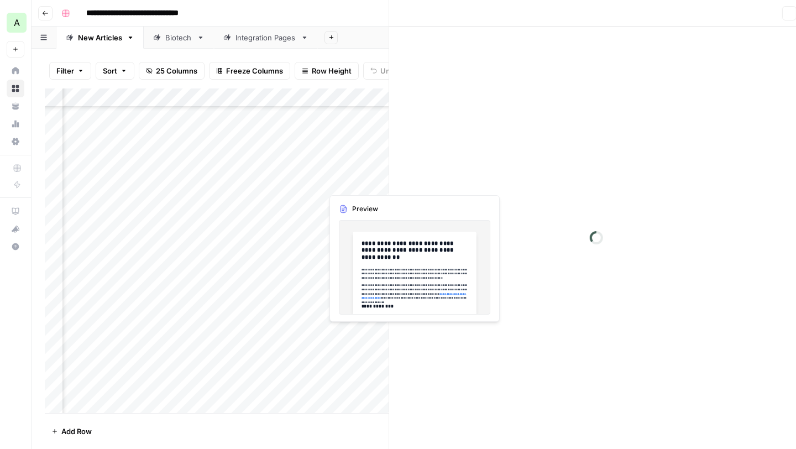
scroll to position [497, 1822]
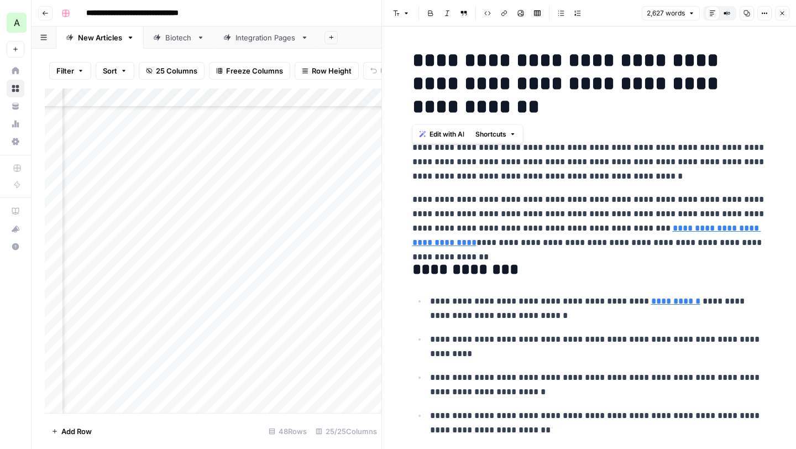
drag, startPoint x: 414, startPoint y: 57, endPoint x: 548, endPoint y: 107, distance: 142.3
click at [548, 107] on h1 "**********" at bounding box center [589, 84] width 354 height 70
copy h1 "**********"
click at [747, 12] on icon "button" at bounding box center [746, 13] width 7 height 7
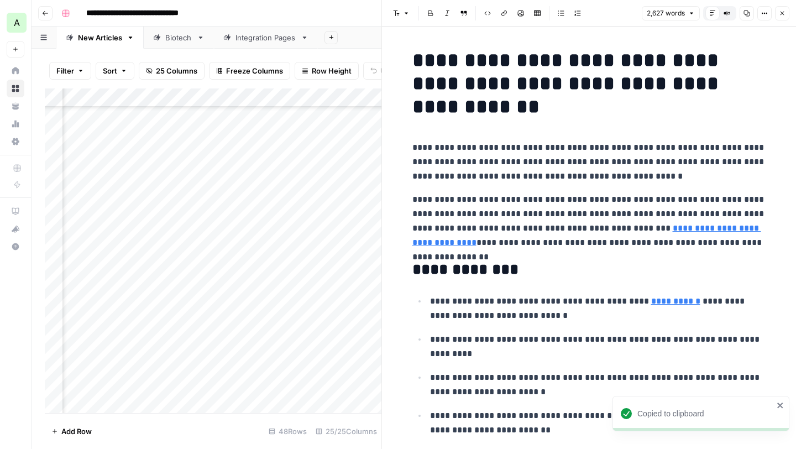
click at [782, 15] on icon "button" at bounding box center [782, 13] width 7 height 7
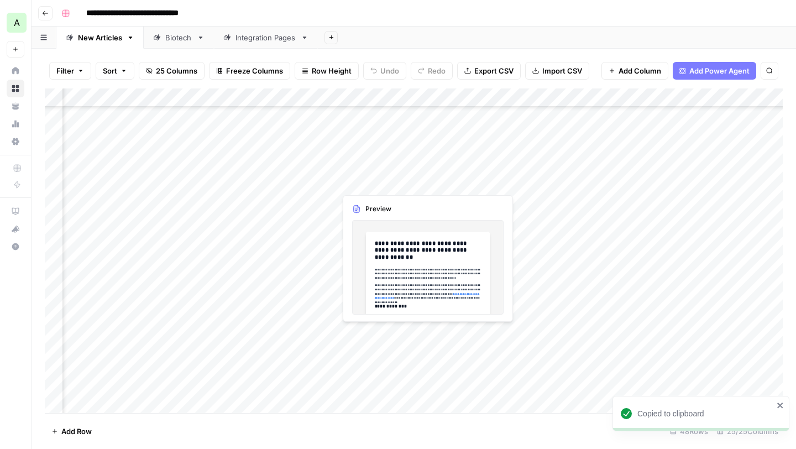
scroll to position [497, 0]
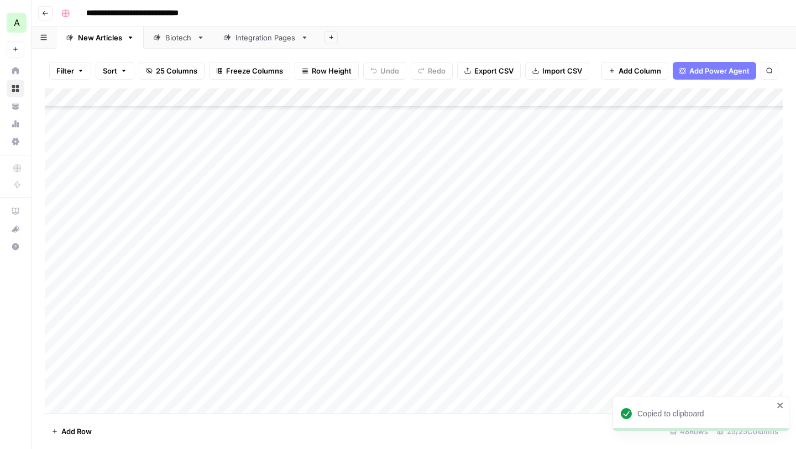
click at [85, 183] on div "Add Column" at bounding box center [414, 250] width 738 height 324
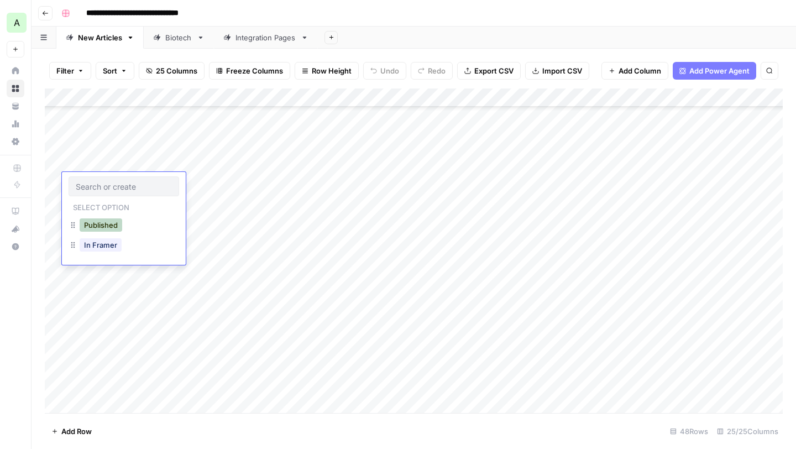
click at [100, 225] on button "Published" at bounding box center [101, 224] width 43 height 13
click at [43, 13] on icon "button" at bounding box center [46, 13] width 6 height 4
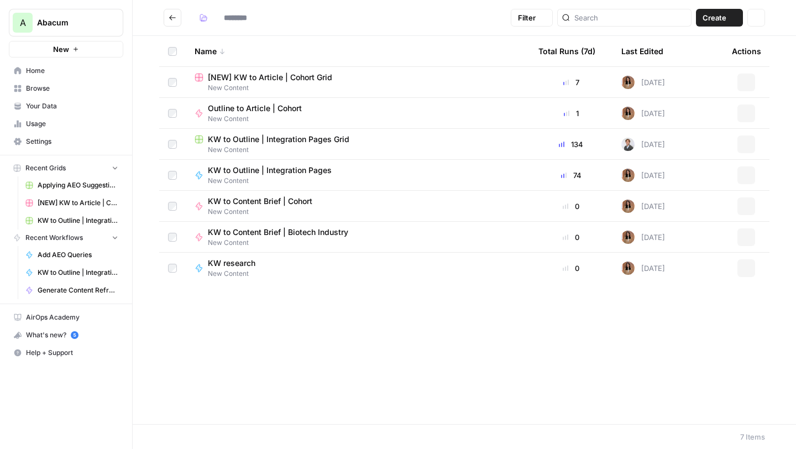
type input "**********"
click at [72, 186] on span "Applying AEO Suggestions" at bounding box center [78, 185] width 81 height 10
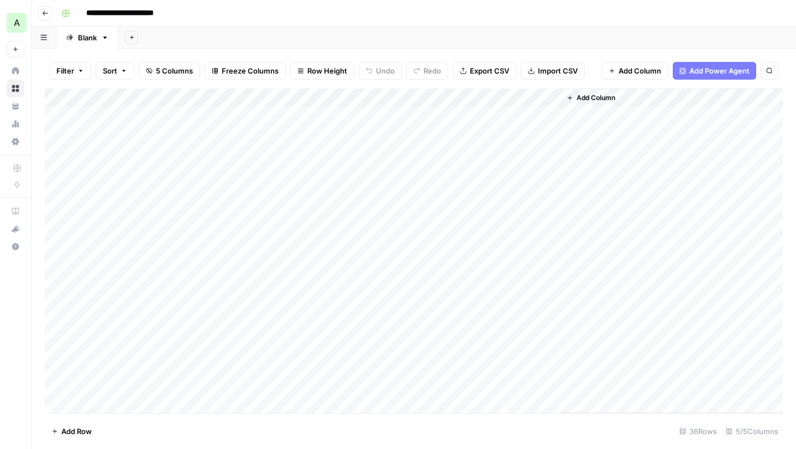
click at [548, 113] on div "Add Column" at bounding box center [414, 250] width 738 height 324
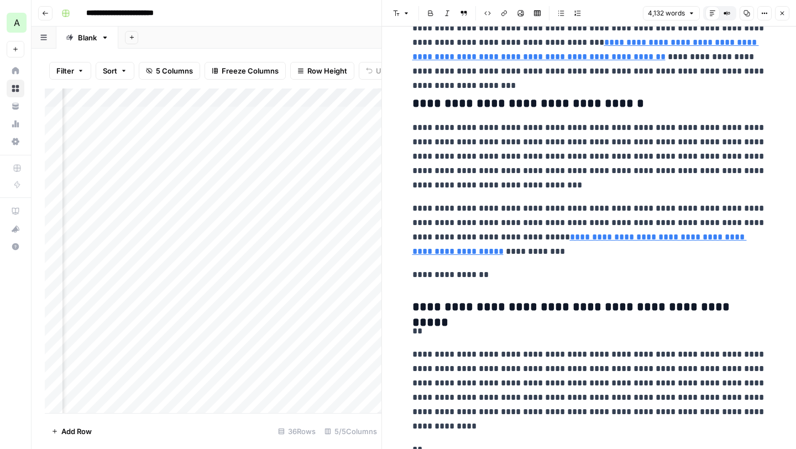
scroll to position [0, 186]
click at [364, 92] on div "Add Column" at bounding box center [213, 250] width 336 height 324
click at [339, 32] on div "Add Sheet" at bounding box center [456, 38] width 677 height 22
click at [254, 96] on div "Add Column" at bounding box center [213, 250] width 336 height 324
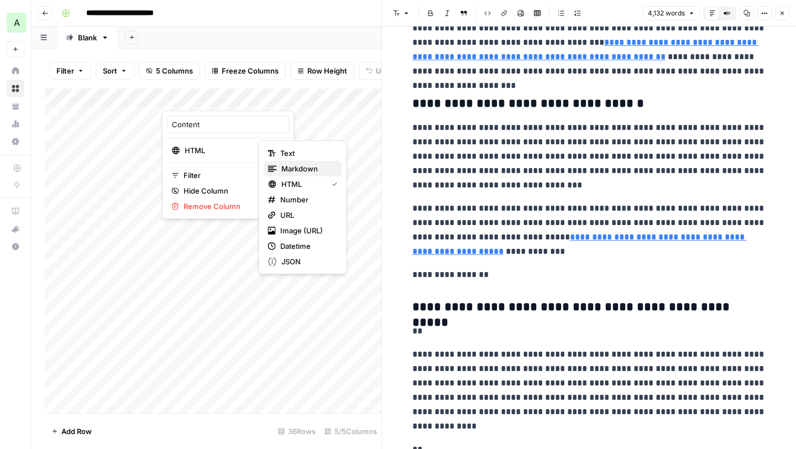
click at [287, 164] on span "Markdown" at bounding box center [307, 168] width 52 height 11
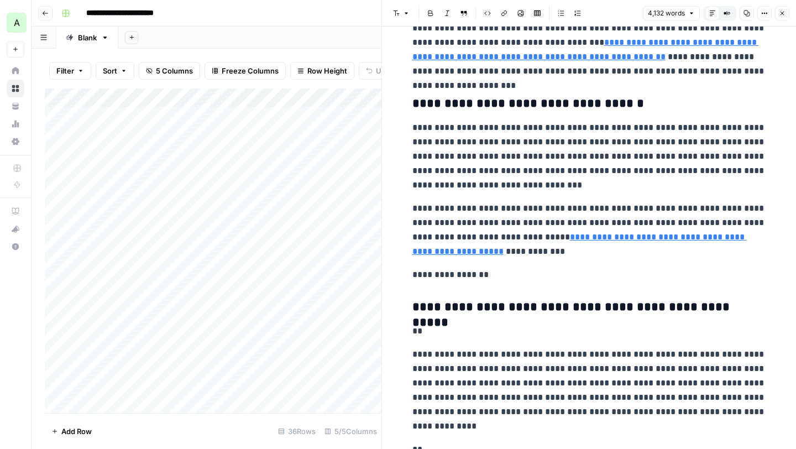
click at [253, 95] on div "Add Column" at bounding box center [213, 250] width 336 height 324
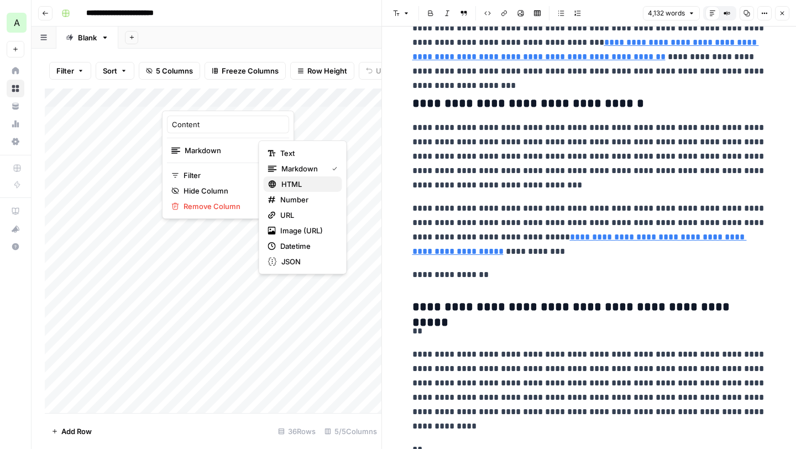
click at [280, 183] on div "HTML" at bounding box center [303, 183] width 70 height 11
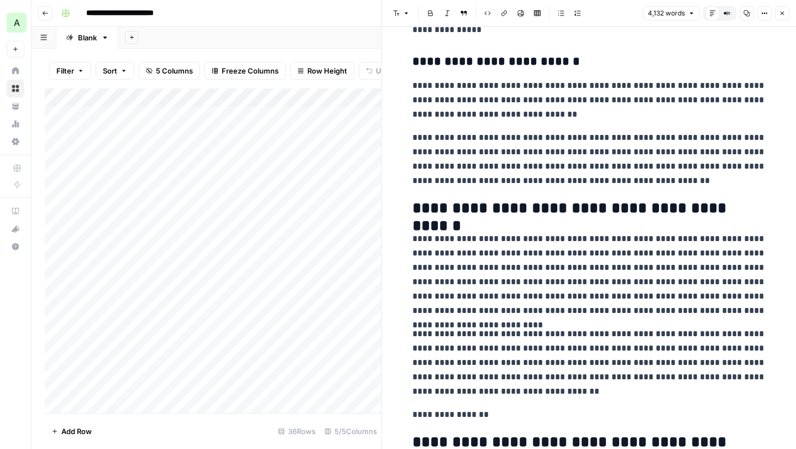
scroll to position [2703, 0]
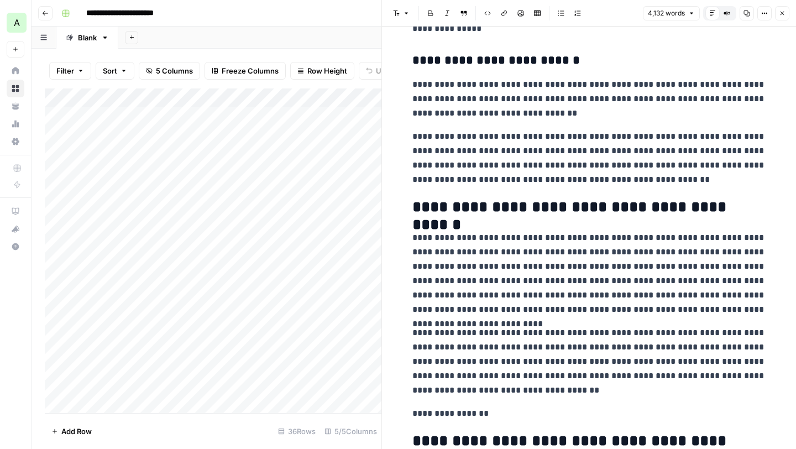
click at [782, 14] on icon "button" at bounding box center [782, 14] width 4 height 4
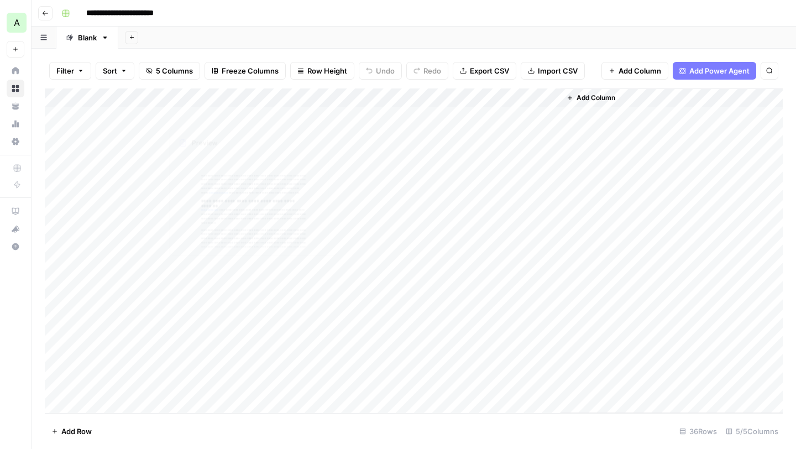
click at [208, 136] on div "Add Column" at bounding box center [414, 250] width 738 height 324
click at [120, 112] on div "Add Column" at bounding box center [414, 250] width 738 height 324
drag, startPoint x: 161, startPoint y: 117, endPoint x: 265, endPoint y: 116, distance: 104.4
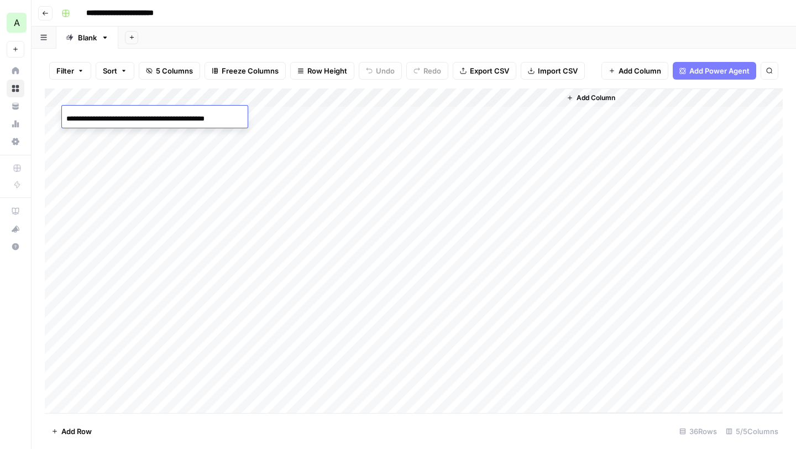
click at [265, 116] on body "**********" at bounding box center [398, 224] width 796 height 449
click at [232, 154] on div "Add Column" at bounding box center [414, 250] width 738 height 324
click at [223, 117] on div "Add Column" at bounding box center [414, 250] width 738 height 324
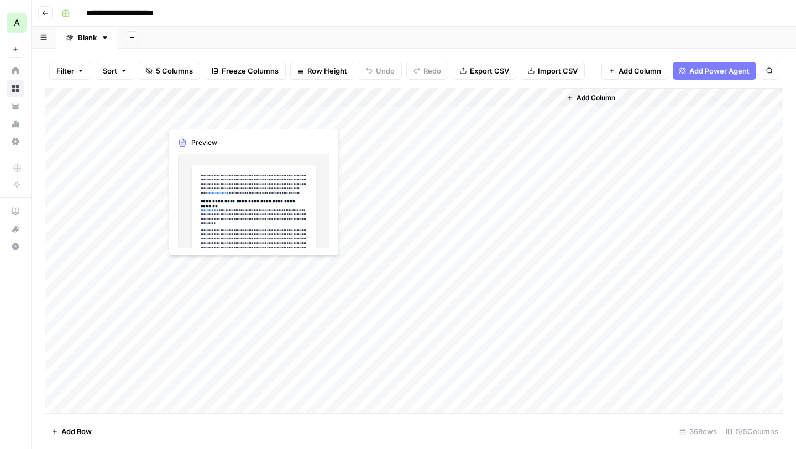
click at [223, 117] on div "Add Column" at bounding box center [414, 250] width 738 height 324
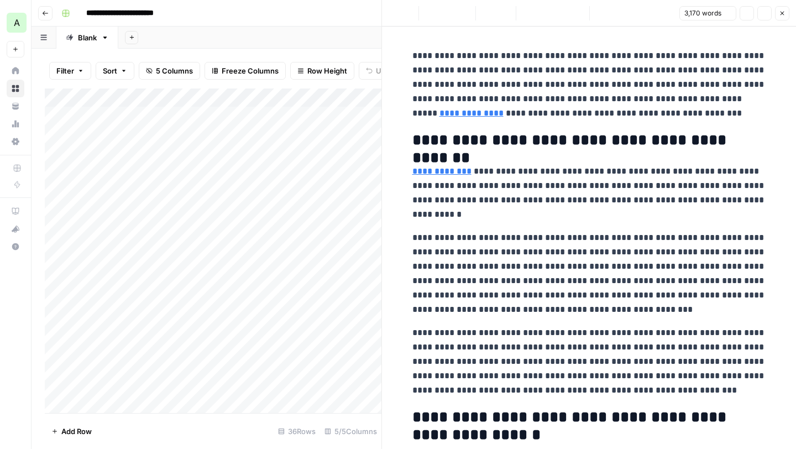
click at [223, 117] on div at bounding box center [211, 116] width 101 height 20
click at [779, 11] on icon "button" at bounding box center [782, 13] width 7 height 7
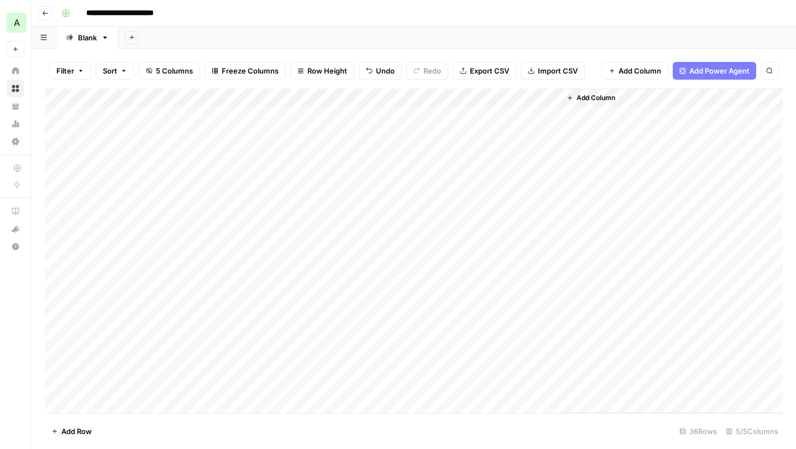
click at [198, 287] on div "Add Column" at bounding box center [414, 250] width 738 height 324
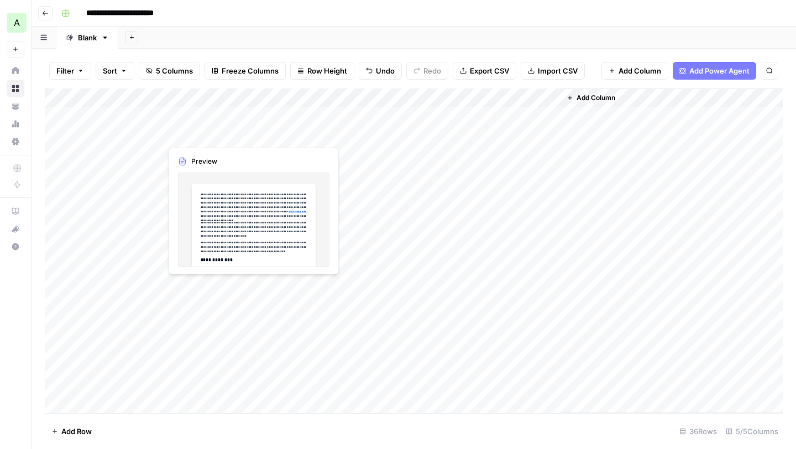
drag, startPoint x: 201, startPoint y: 137, endPoint x: 201, endPoint y: 114, distance: 23.2
click at [201, 114] on div "Add Column" at bounding box center [414, 250] width 738 height 324
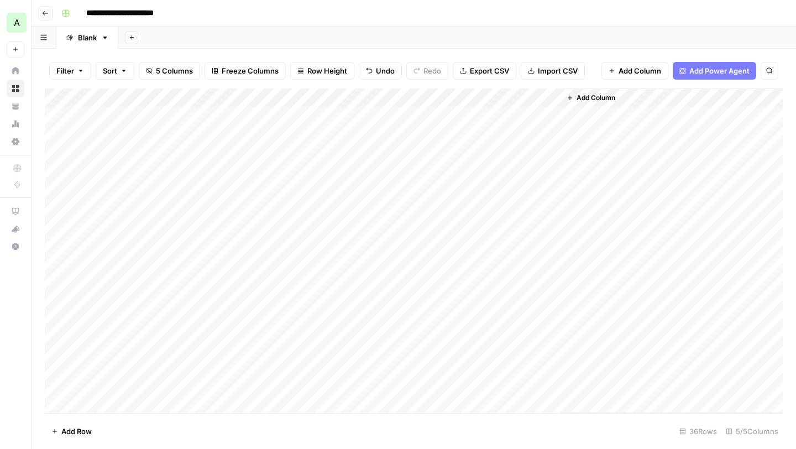
click at [212, 115] on div "Add Column" at bounding box center [414, 250] width 738 height 324
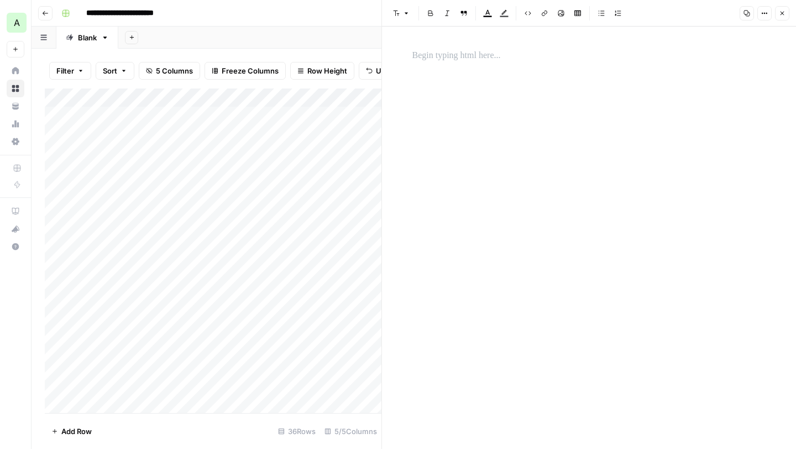
click at [538, 53] on p at bounding box center [589, 56] width 354 height 14
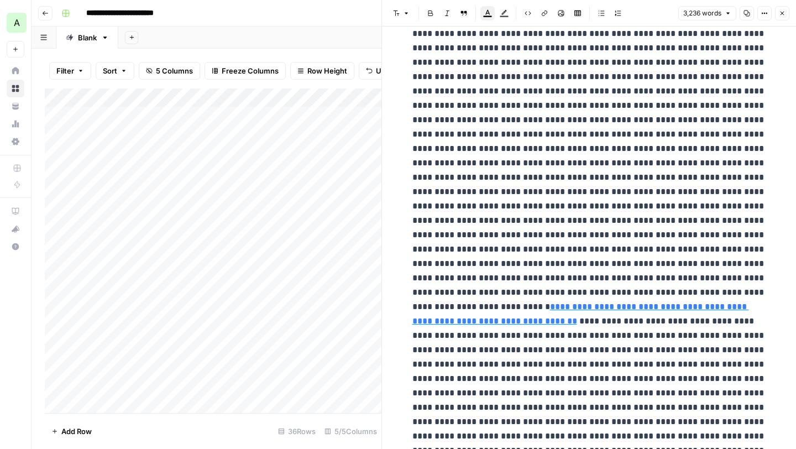
scroll to position [943, 0]
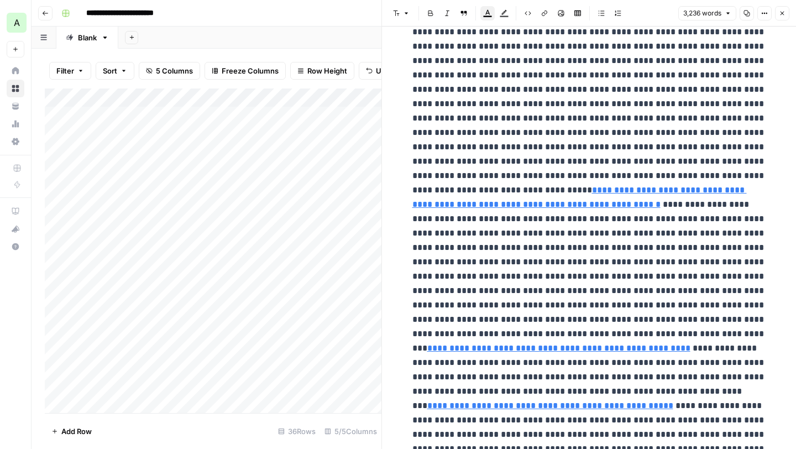
click at [785, 15] on icon "button" at bounding box center [782, 13] width 7 height 7
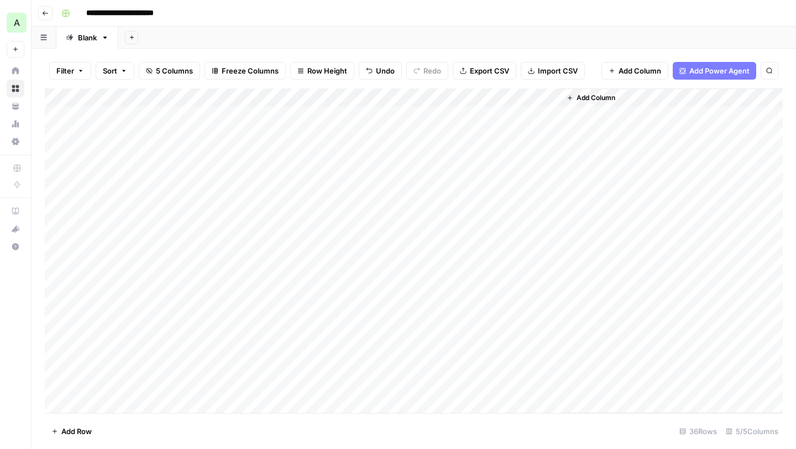
click at [215, 136] on div "Add Column" at bounding box center [414, 250] width 738 height 324
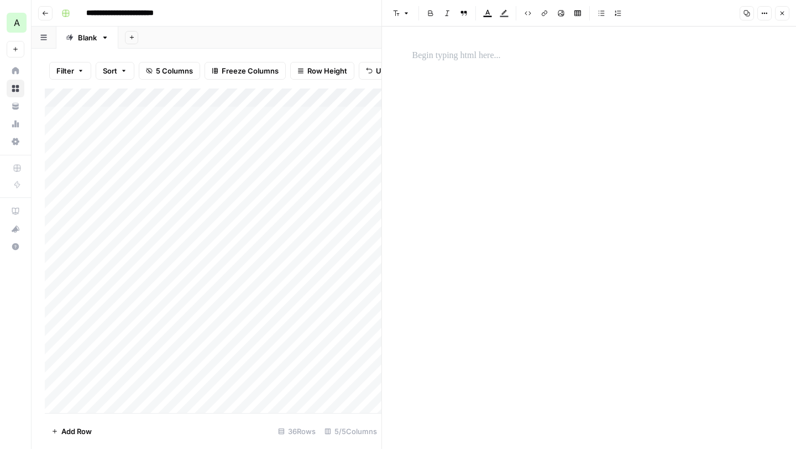
click at [120, 131] on div "Add Column" at bounding box center [213, 250] width 336 height 324
drag, startPoint x: 242, startPoint y: 135, endPoint x: 164, endPoint y: 138, distance: 77.9
click at [164, 138] on input "**********" at bounding box center [154, 137] width 177 height 13
click at [227, 164] on div "Add Column" at bounding box center [213, 250] width 336 height 324
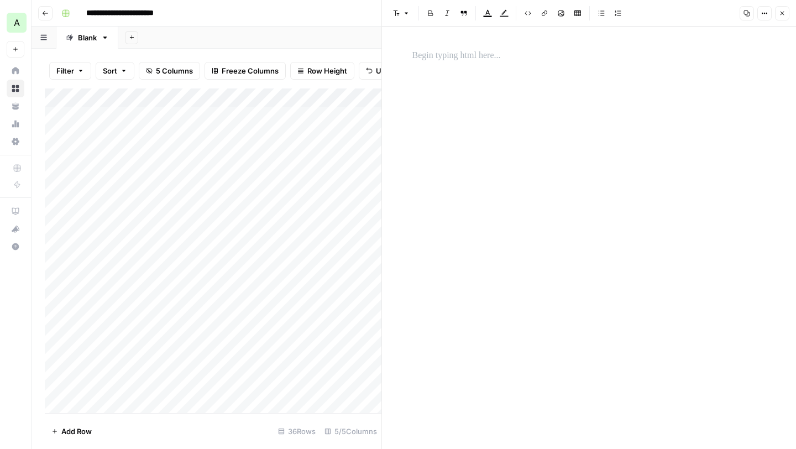
click at [202, 138] on div "Add Column" at bounding box center [213, 250] width 336 height 324
click at [440, 65] on div at bounding box center [589, 55] width 367 height 23
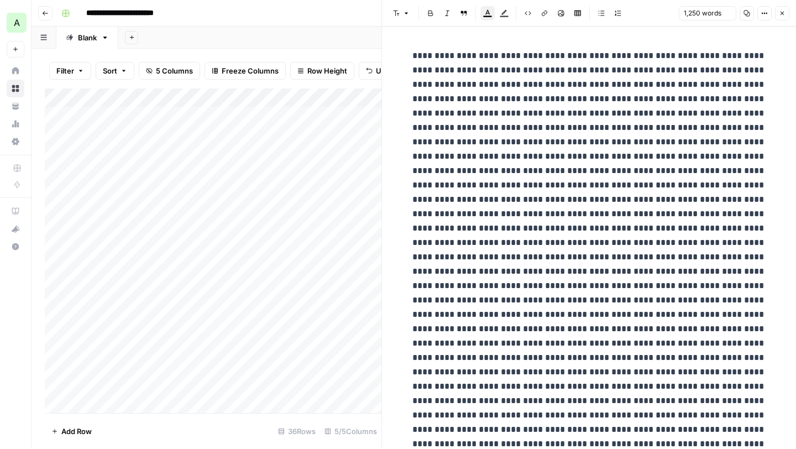
scroll to position [1253, 0]
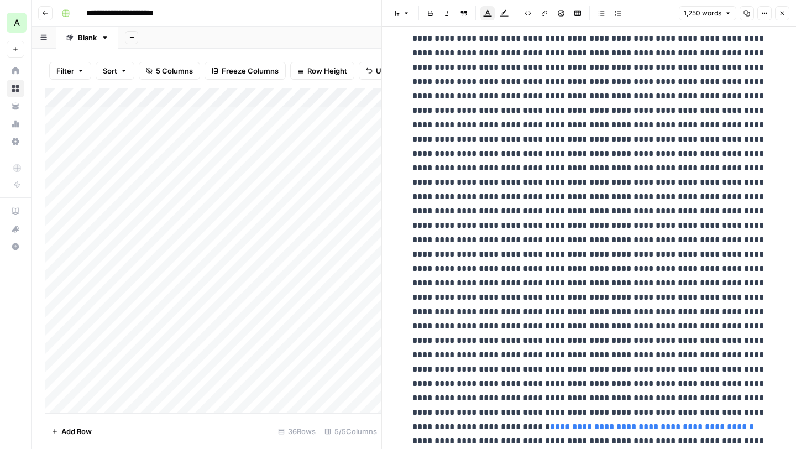
click at [785, 14] on icon "button" at bounding box center [782, 13] width 7 height 7
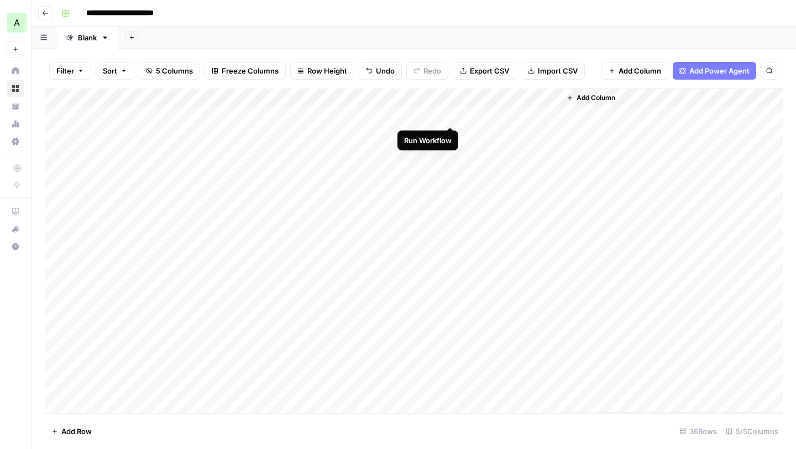
click at [453, 114] on div "Add Column" at bounding box center [414, 250] width 738 height 324
click at [451, 135] on div "Add Column" at bounding box center [414, 250] width 738 height 324
click at [548, 114] on div "Add Column" at bounding box center [414, 250] width 738 height 324
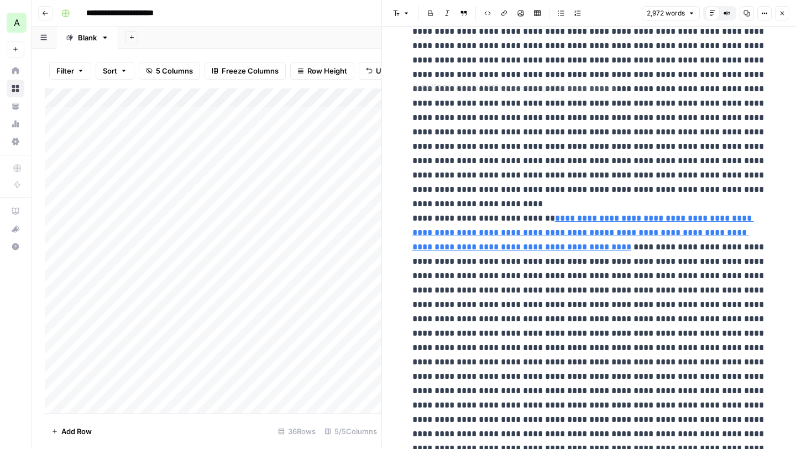
scroll to position [4573, 0]
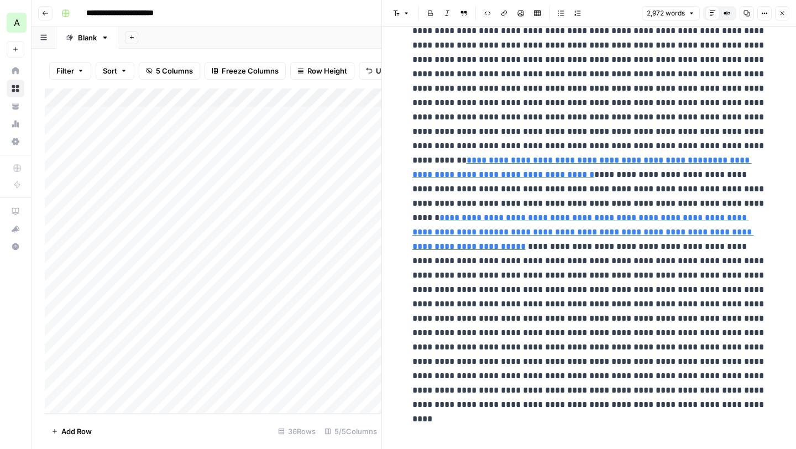
click at [784, 16] on icon "button" at bounding box center [782, 13] width 7 height 7
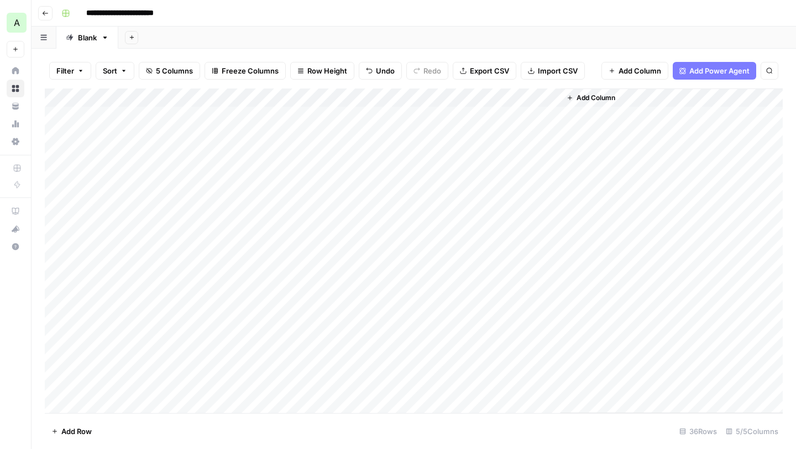
click at [253, 98] on div "Add Column" at bounding box center [414, 250] width 738 height 324
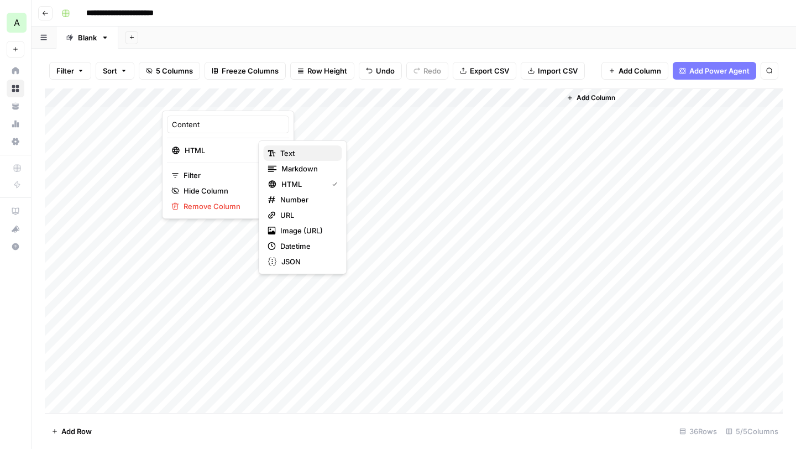
click at [290, 151] on span "Text" at bounding box center [306, 153] width 53 height 11
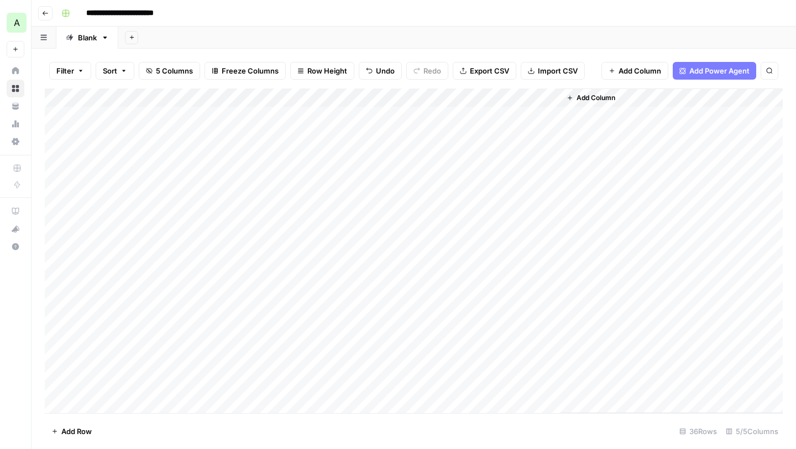
click at [214, 115] on div "Add Column" at bounding box center [414, 250] width 738 height 324
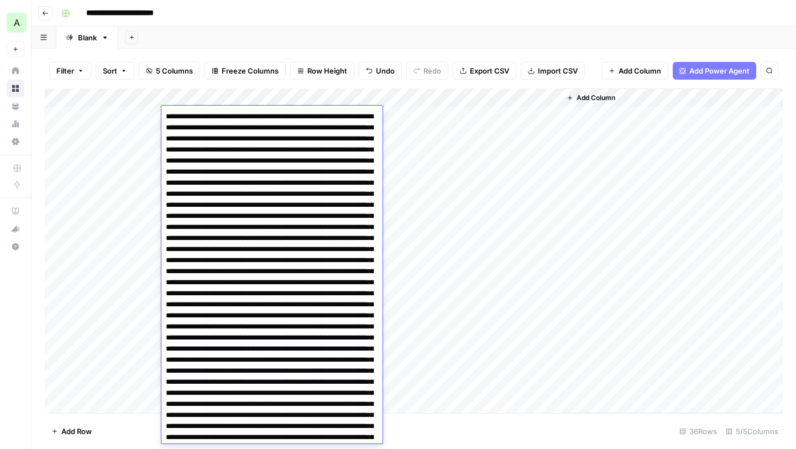
click at [518, 242] on div "Add Column" at bounding box center [414, 250] width 738 height 324
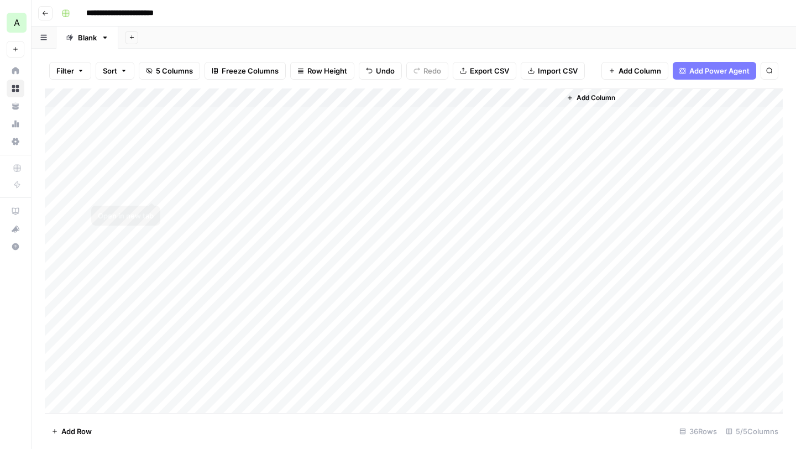
click at [206, 117] on div "Add Column" at bounding box center [414, 250] width 738 height 324
click at [203, 140] on div "Add Column" at bounding box center [414, 250] width 738 height 324
click at [119, 135] on div "Add Column" at bounding box center [414, 250] width 738 height 324
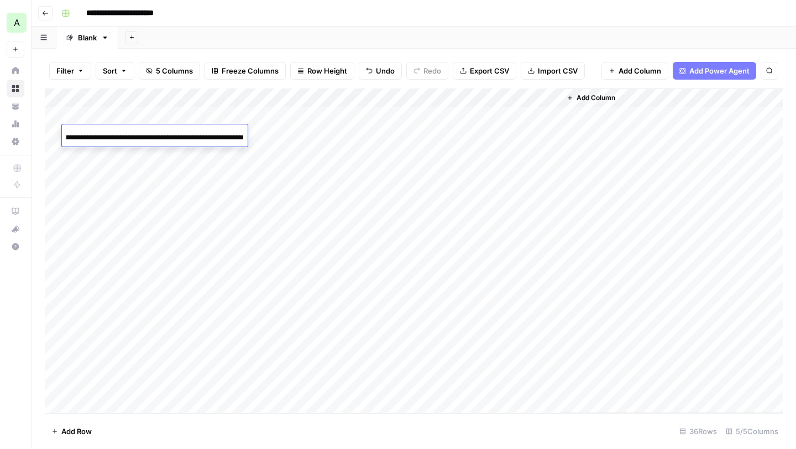
drag, startPoint x: 240, startPoint y: 136, endPoint x: 122, endPoint y: 139, distance: 118.8
click at [122, 139] on input "**********" at bounding box center [154, 137] width 177 height 13
click at [221, 119] on div "Add Column" at bounding box center [414, 250] width 738 height 324
click at [225, 136] on div "Add Column" at bounding box center [414, 250] width 738 height 324
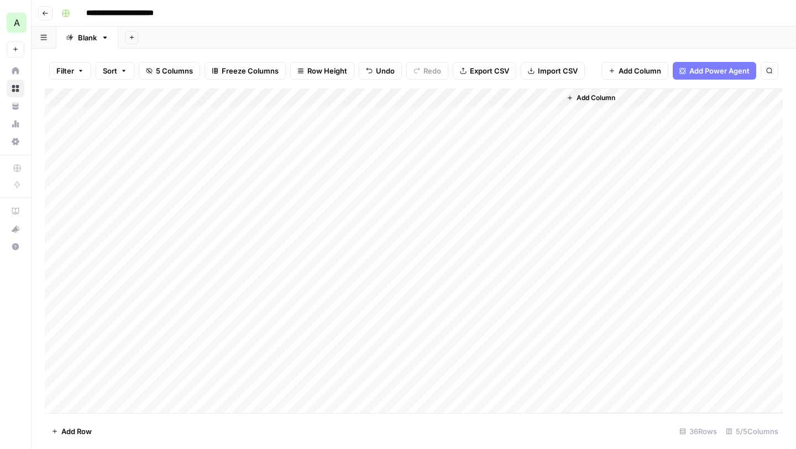
click at [225, 136] on div "Add Column" at bounding box center [414, 250] width 738 height 324
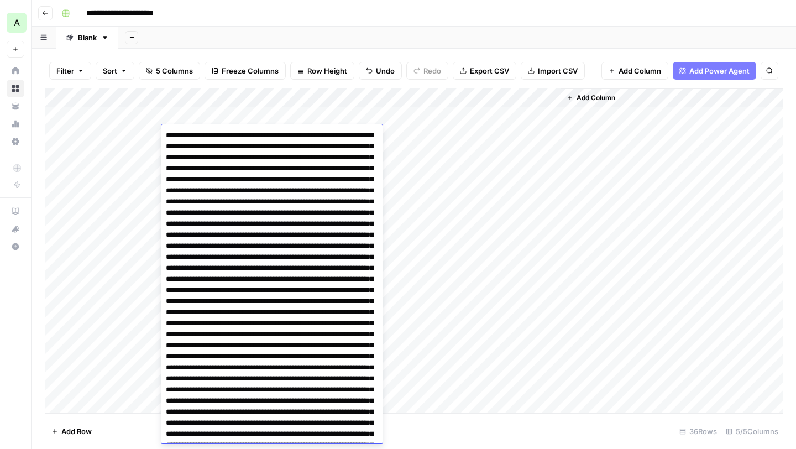
scroll to position [1778, 0]
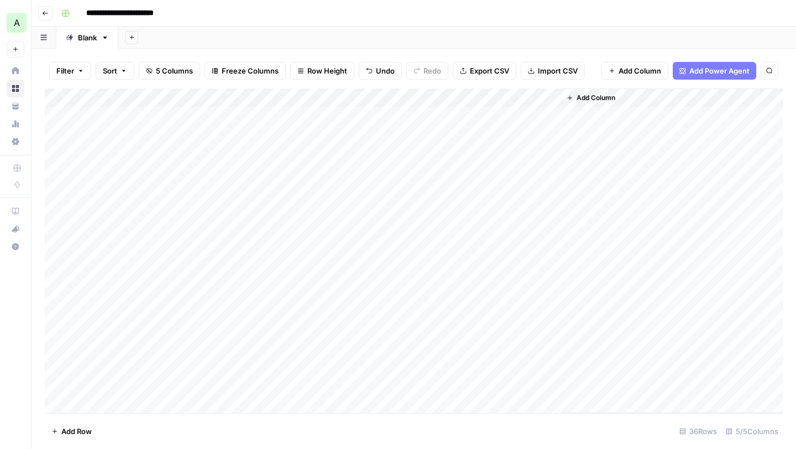
click at [539, 217] on div "Add Column" at bounding box center [414, 250] width 738 height 324
click at [214, 135] on div "Add Column" at bounding box center [414, 250] width 738 height 324
click at [539, 215] on div "Add Column" at bounding box center [414, 250] width 738 height 324
click at [219, 134] on div "Add Column" at bounding box center [414, 250] width 738 height 324
click at [453, 114] on div "Add Column" at bounding box center [414, 250] width 738 height 324
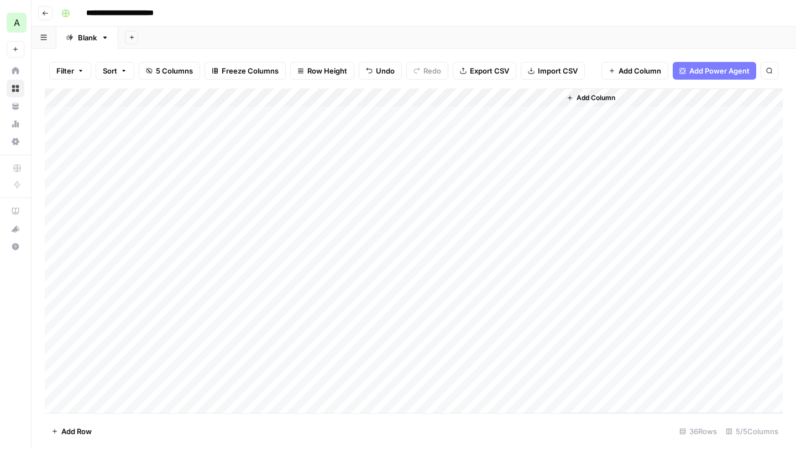
click at [452, 132] on div "Add Column" at bounding box center [414, 250] width 738 height 324
type input "**********"
